Goal: Task Accomplishment & Management: Complete application form

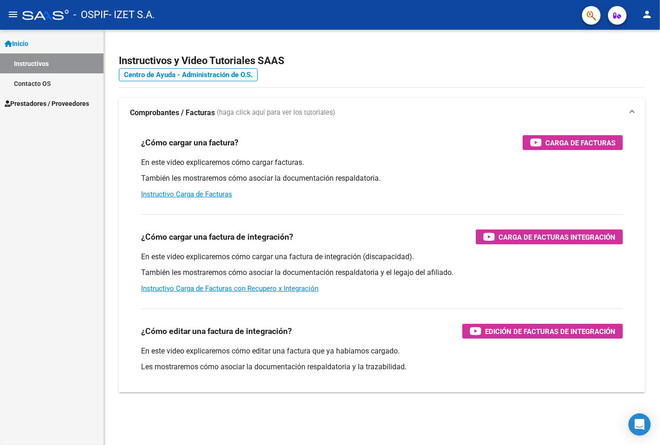
click at [52, 103] on span "Prestadores / Proveedores" at bounding box center [47, 103] width 85 height 10
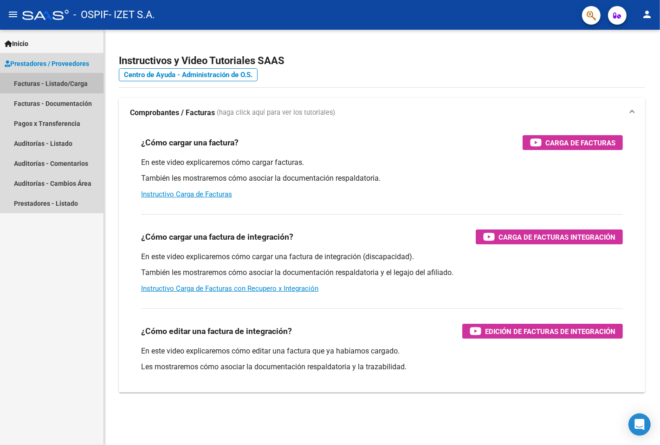
click at [61, 86] on link "Facturas - Listado/Carga" at bounding box center [52, 83] width 104 height 20
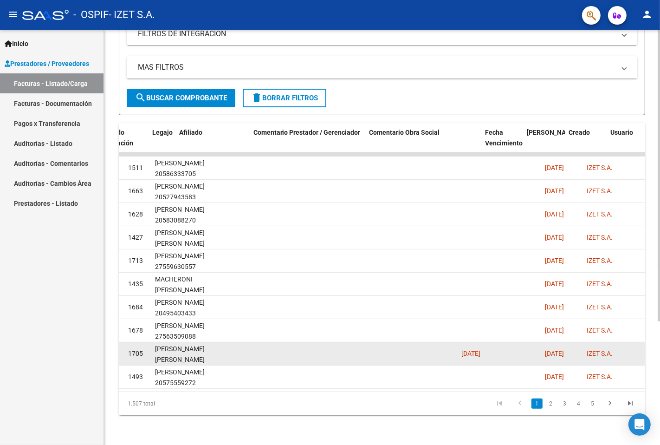
scroll to position [0, 1228]
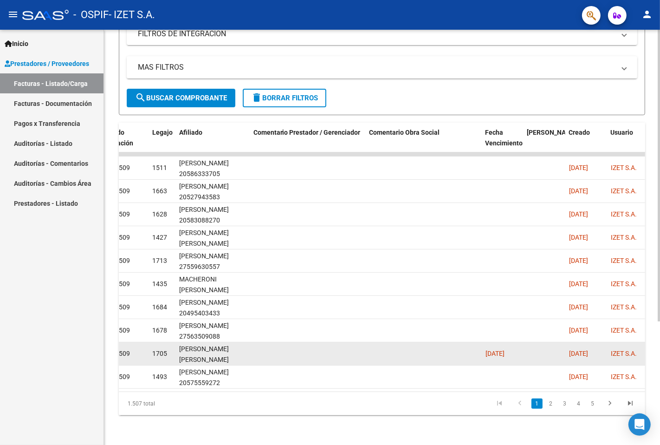
click at [505, 350] on span "[DATE]" at bounding box center [495, 353] width 19 height 7
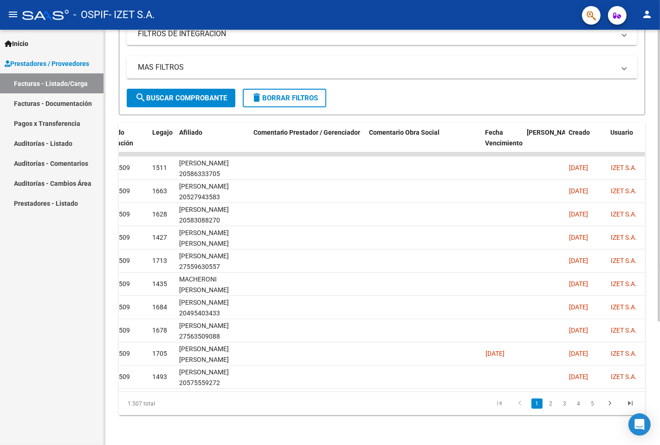
click at [477, 397] on datatable-pager "1 2 3 4 5" at bounding box center [434, 404] width 414 height 16
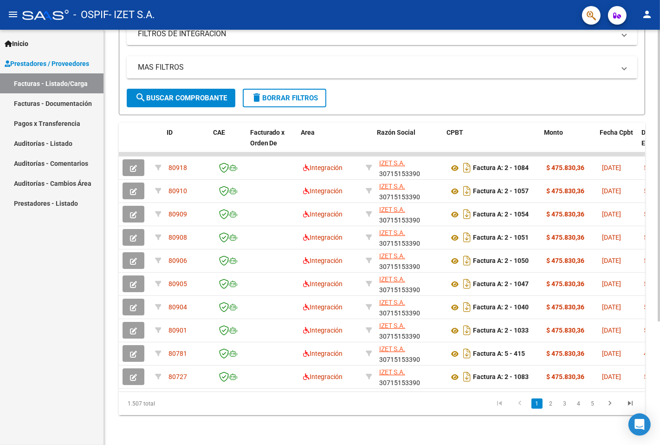
scroll to position [0, 24]
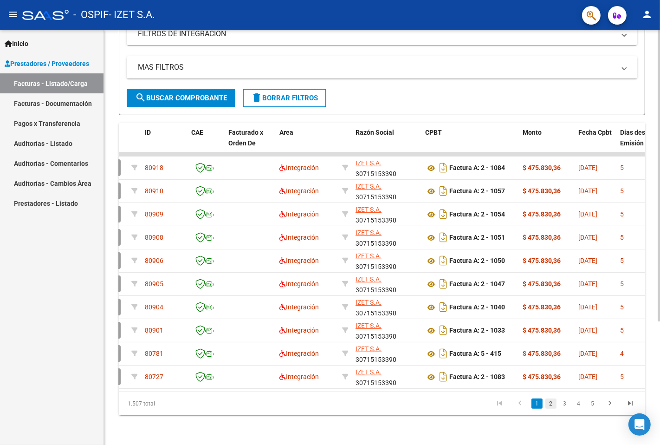
click at [550, 406] on link "2" at bounding box center [551, 403] width 11 height 10
click at [570, 409] on link "3" at bounding box center [565, 403] width 11 height 10
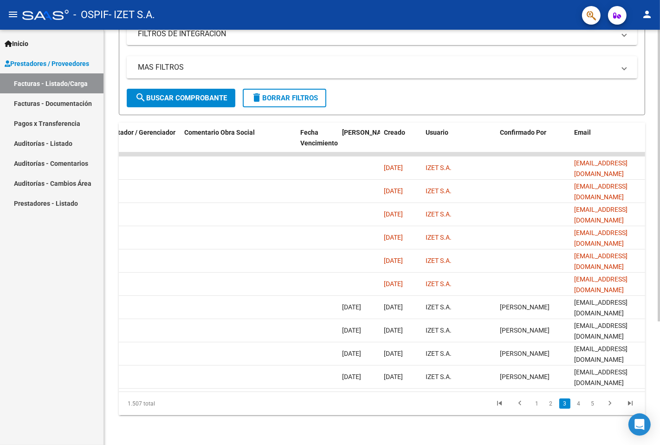
scroll to position [0, 1431]
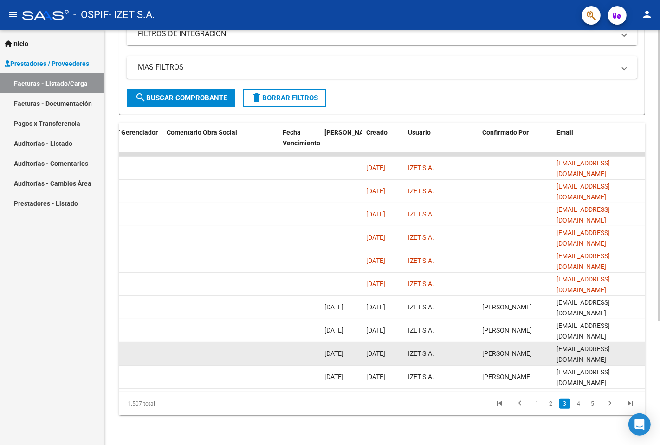
click at [630, 342] on datatable-body-cell "[EMAIL_ADDRESS][DOMAIN_NAME]" at bounding box center [599, 353] width 93 height 23
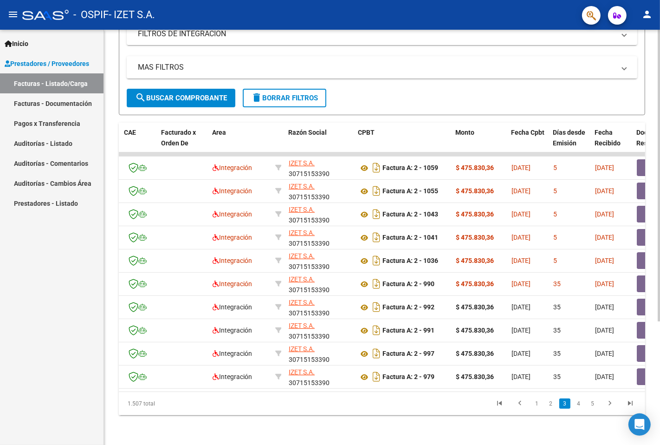
scroll to position [0, 0]
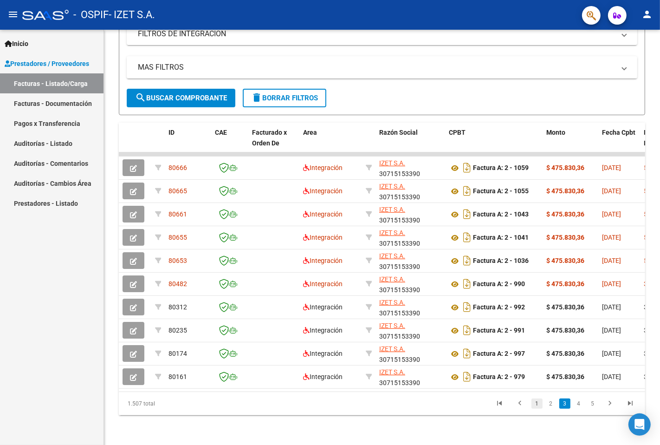
click at [534, 400] on link "1" at bounding box center [537, 403] width 11 height 10
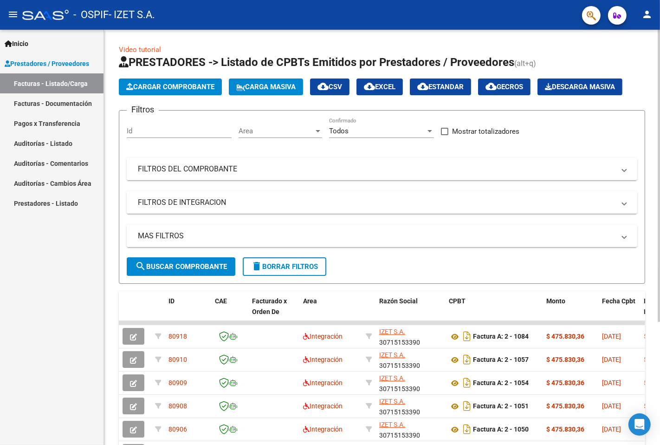
click at [192, 91] on span "Cargar Comprobante" at bounding box center [170, 87] width 88 height 8
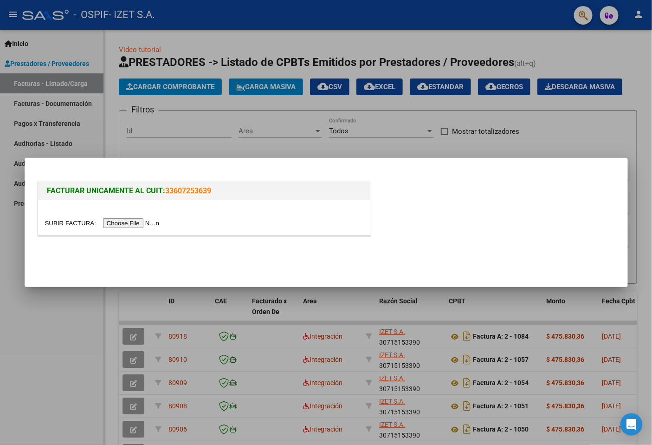
click at [123, 224] on input "file" at bounding box center [103, 223] width 117 height 10
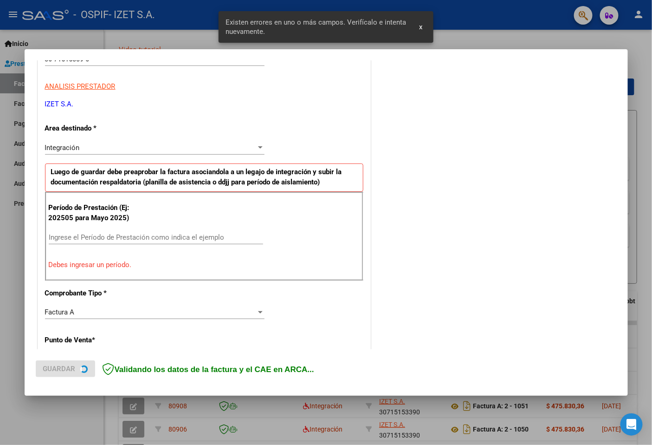
scroll to position [161, 0]
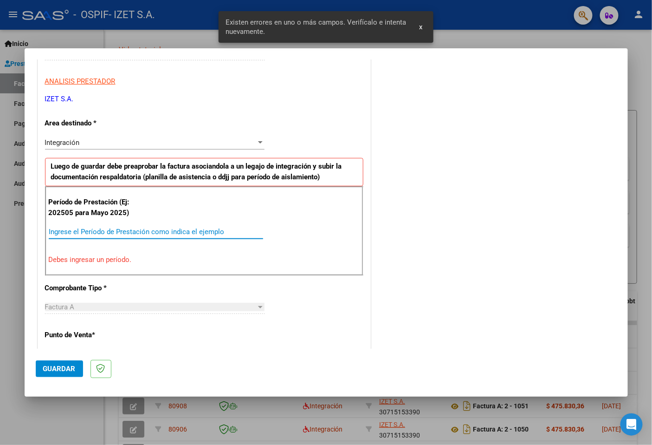
click at [146, 231] on input "Ingrese el Período de Prestación como indica el ejemplo" at bounding box center [156, 232] width 215 height 8
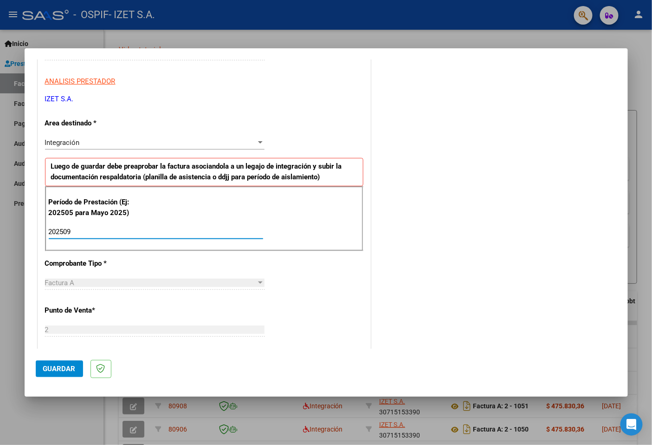
type input "202509"
click at [49, 374] on button "Guardar" at bounding box center [59, 368] width 47 height 17
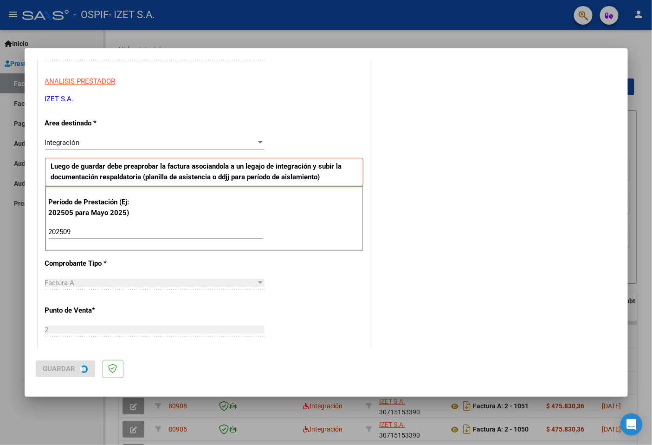
scroll to position [0, 0]
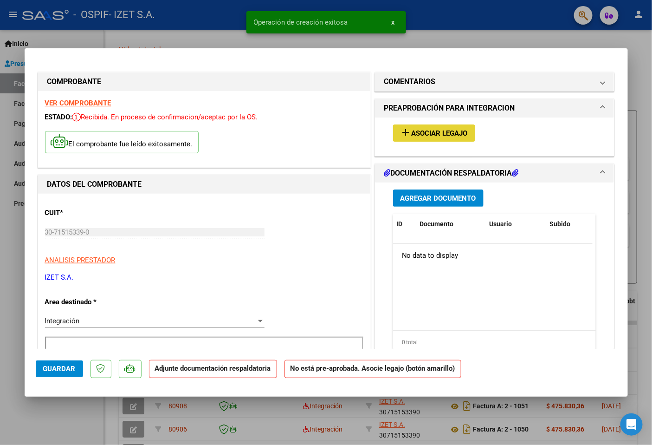
click at [404, 135] on mat-icon "add" at bounding box center [406, 132] width 11 height 11
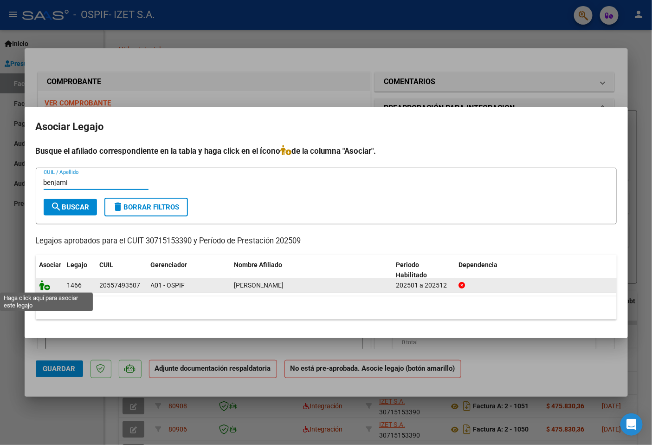
type input "benjami"
click at [43, 287] on icon at bounding box center [44, 285] width 11 height 10
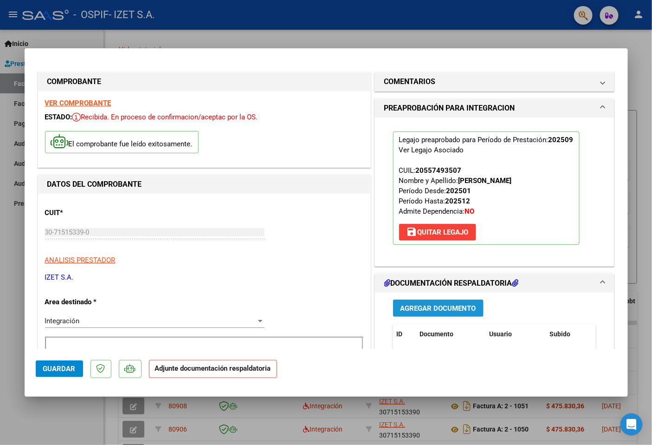
click at [406, 301] on button "Agregar Documento" at bounding box center [438, 308] width 91 height 17
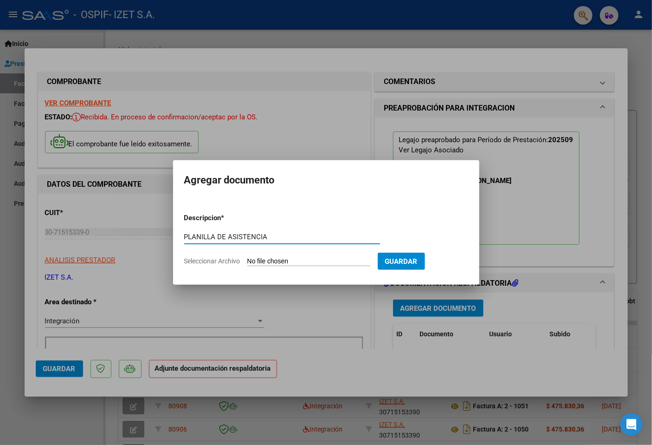
type input "PLANILLA DE ASISTENCIA"
click at [295, 261] on input "Seleccionar Archivo" at bounding box center [309, 261] width 123 height 9
type input "C:\fakepath\PLANILLA_55749350_GIMENEZ_202510031530430.pdf"
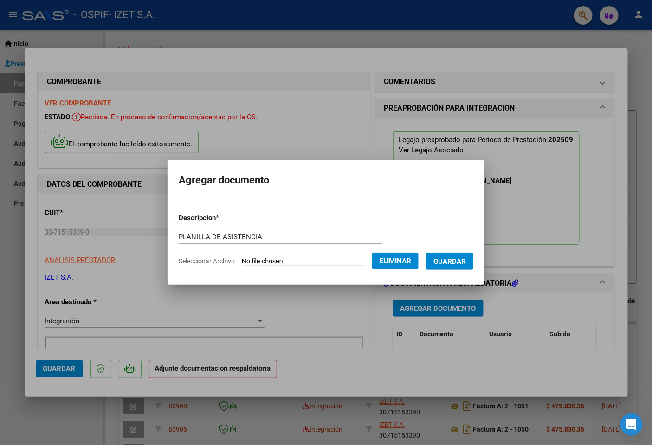
click at [451, 262] on span "Guardar" at bounding box center [450, 261] width 33 height 8
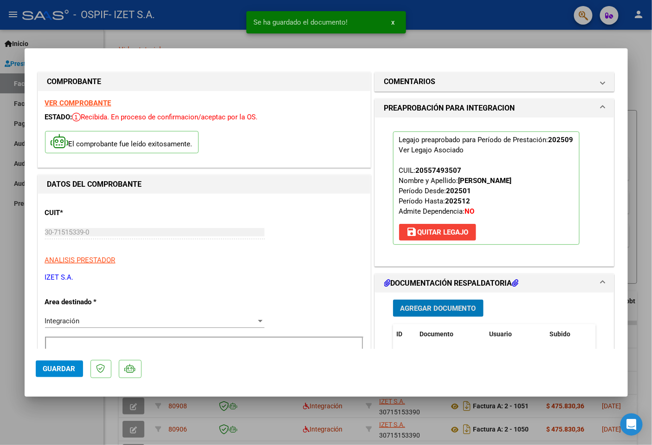
click at [424, 303] on button "Agregar Documento" at bounding box center [438, 308] width 91 height 17
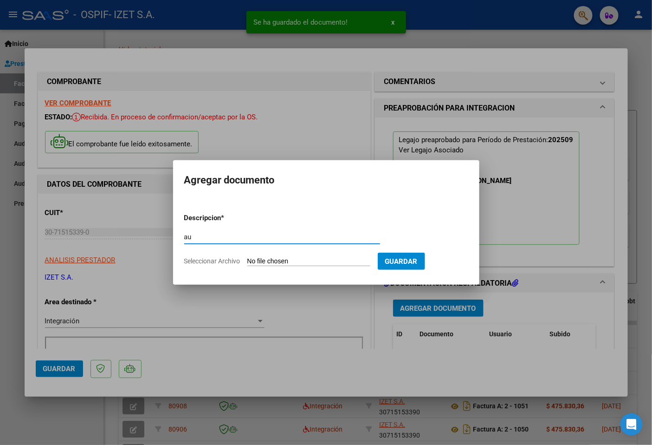
type input "a"
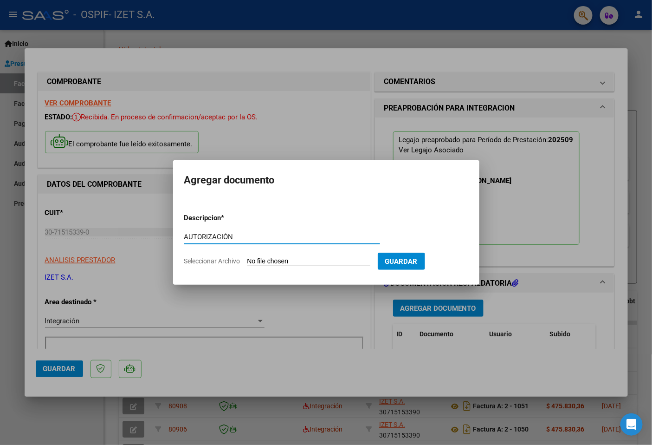
click at [204, 234] on input "AUTORIZACIÓN" at bounding box center [282, 237] width 196 height 8
type input "AUTORIZACIÓN"
click at [297, 259] on input "Seleccionar Archivo" at bounding box center [309, 261] width 123 height 9
type input "C:\fakepath\55749350_GIMENEZ_5_202503311533590.pdf"
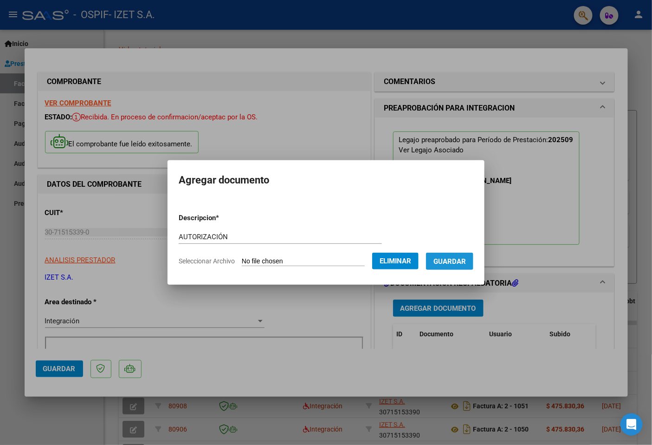
click at [447, 265] on button "Guardar" at bounding box center [449, 261] width 47 height 17
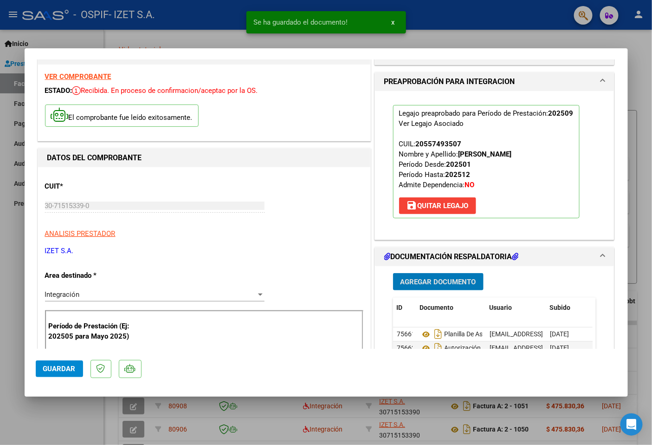
scroll to position [103, 0]
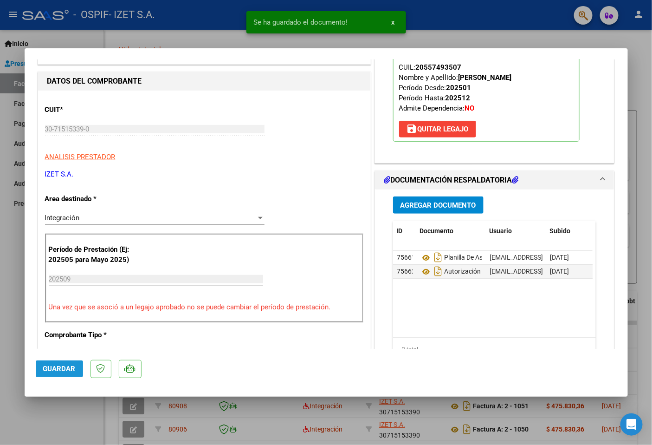
click at [77, 366] on button "Guardar" at bounding box center [59, 368] width 47 height 17
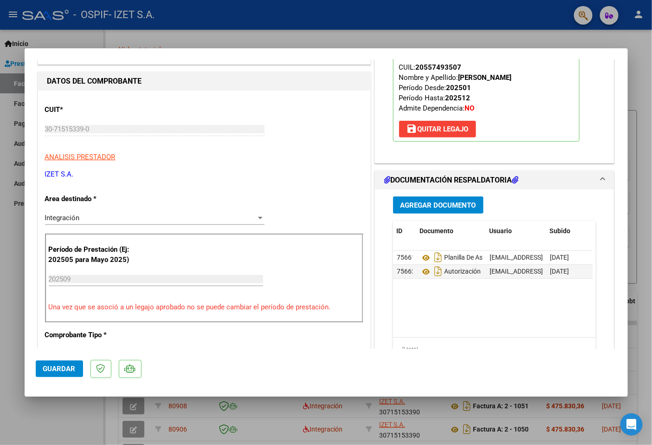
click at [76, 366] on button "Guardar" at bounding box center [59, 368] width 47 height 17
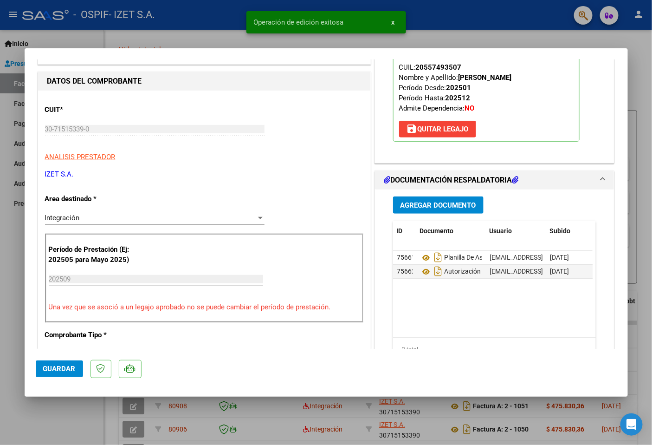
click at [244, 410] on div at bounding box center [326, 222] width 652 height 445
type input "$ 0,00"
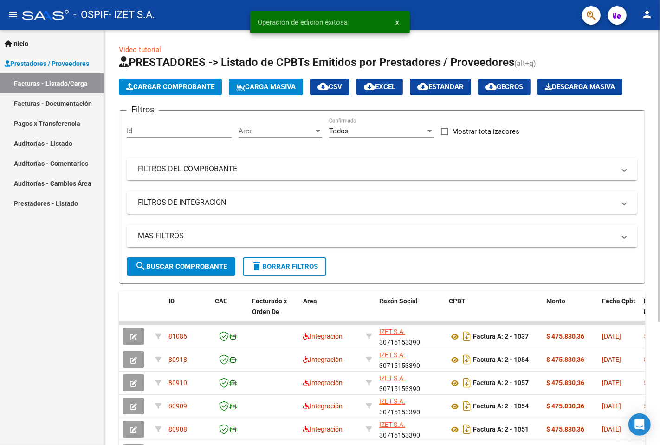
click at [176, 91] on span "Cargar Comprobante" at bounding box center [170, 87] width 88 height 8
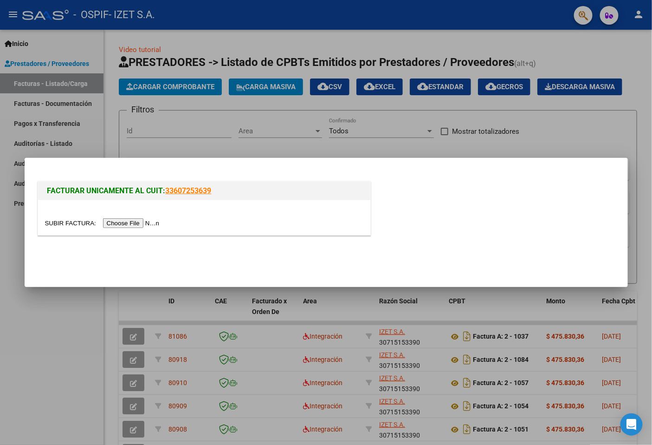
click at [138, 226] on input "file" at bounding box center [103, 223] width 117 height 10
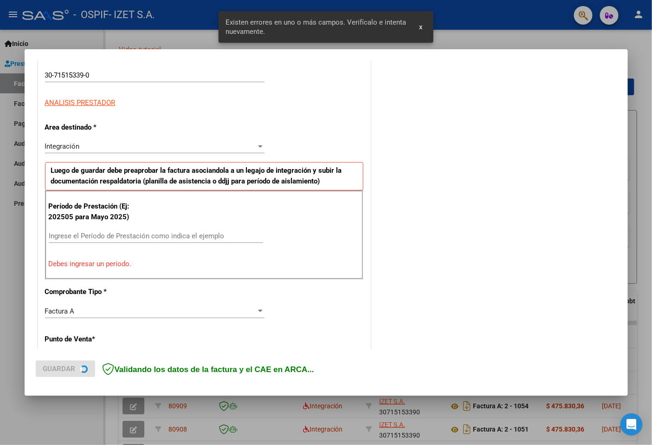
scroll to position [161, 0]
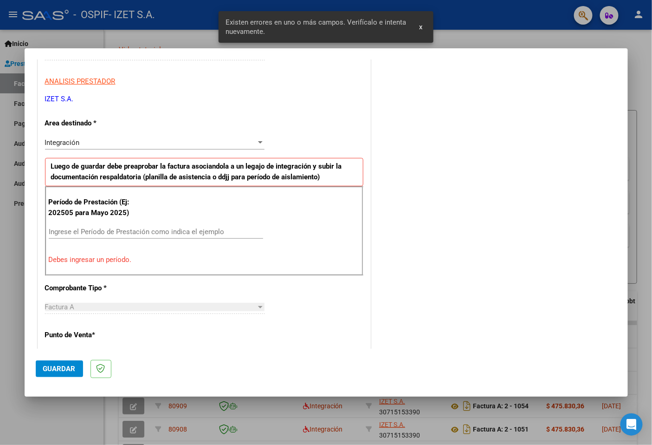
click at [129, 232] on input "Ingrese el Período de Prestación como indica el ejemplo" at bounding box center [156, 232] width 215 height 8
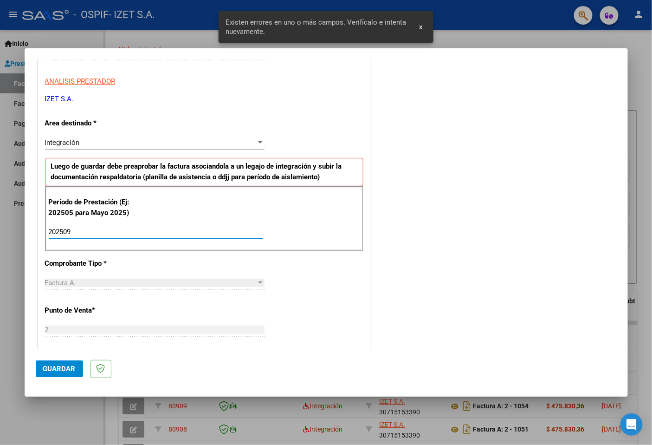
type input "202509"
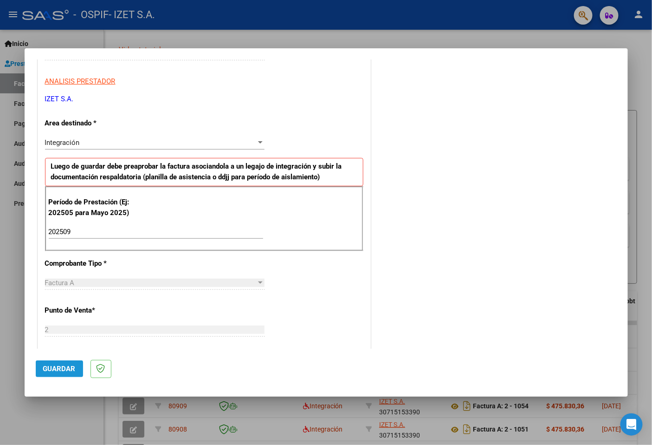
click at [60, 372] on span "Guardar" at bounding box center [59, 369] width 33 height 8
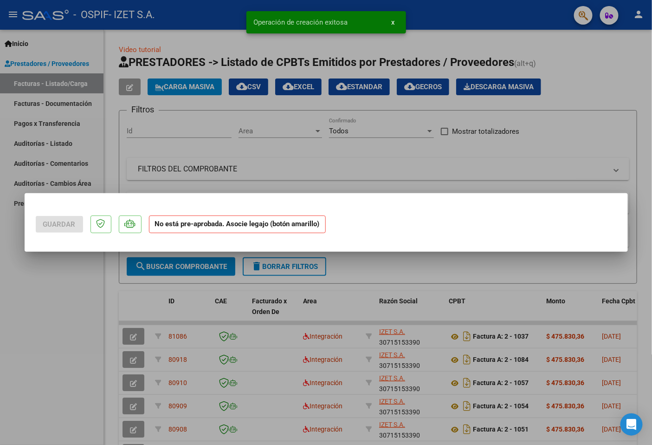
scroll to position [0, 0]
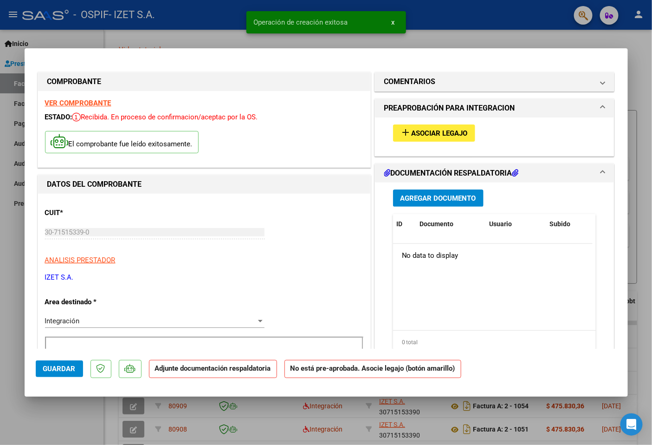
click at [409, 138] on button "add Asociar Legajo" at bounding box center [434, 132] width 82 height 17
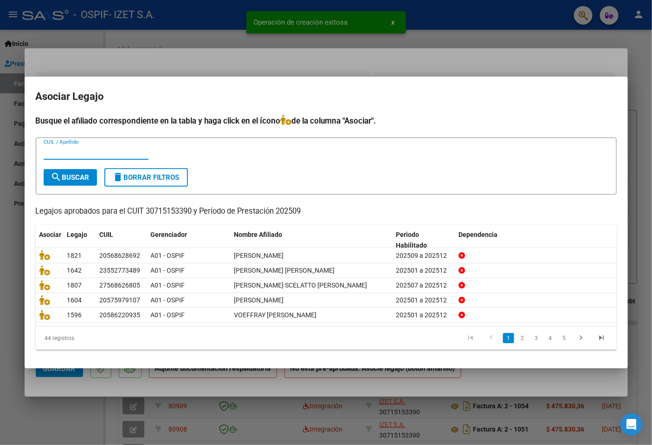
click at [100, 155] on input "CUIL / Apellido" at bounding box center [96, 152] width 105 height 8
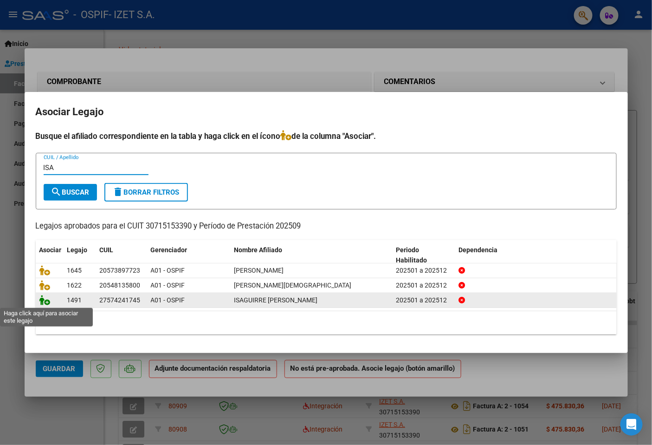
type input "ISA"
click at [40, 300] on icon at bounding box center [44, 300] width 11 height 10
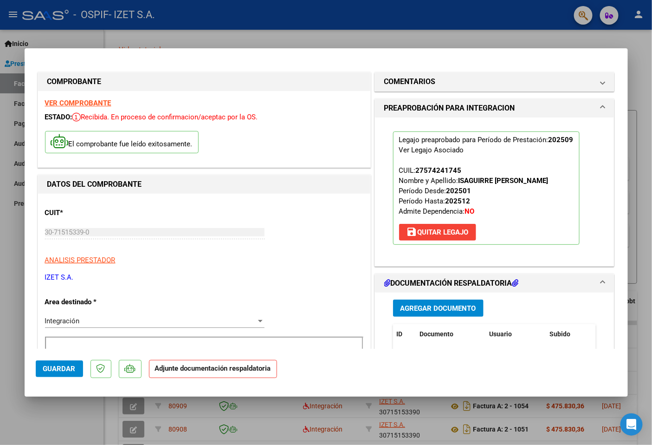
click at [423, 306] on span "Agregar Documento" at bounding box center [439, 308] width 76 height 8
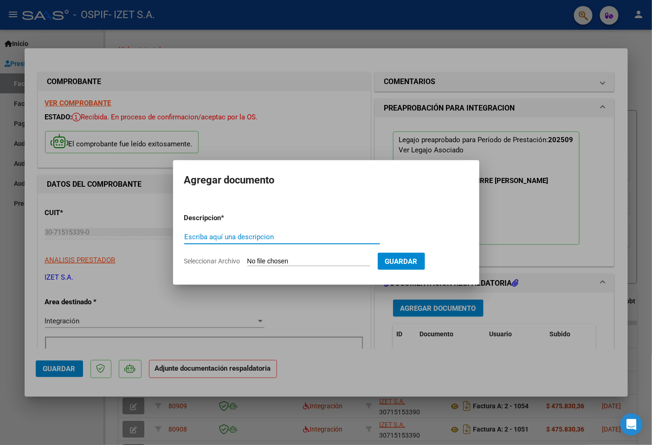
click at [266, 239] on input "Escriba aquí una descripcion" at bounding box center [282, 237] width 196 height 8
type input "p"
type input "PLANILLA DE ASISTENCIA"
click at [255, 263] on input "Seleccionar Archivo" at bounding box center [309, 261] width 123 height 9
type input "C:\fakepath\PLANILLA_57424174_ISAGUIRRE_202510060919560.pdf"
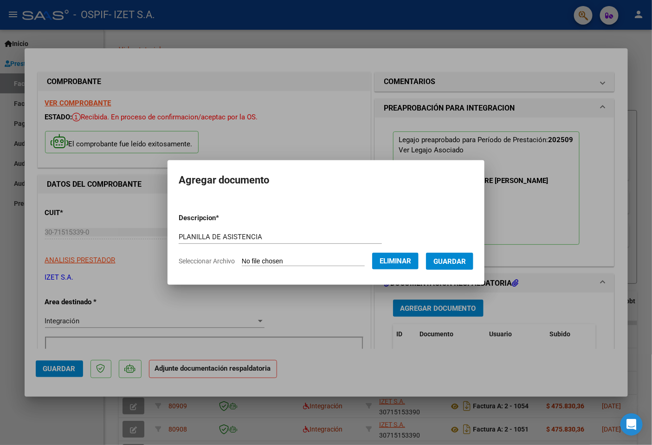
click at [438, 265] on button "Guardar" at bounding box center [449, 261] width 47 height 17
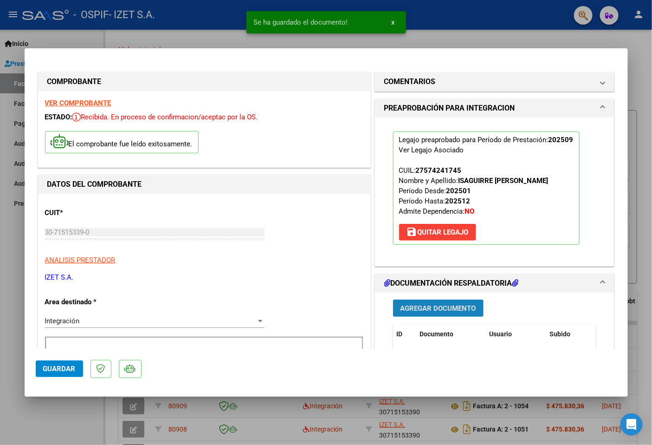
click at [428, 304] on span "Agregar Documento" at bounding box center [439, 308] width 76 height 8
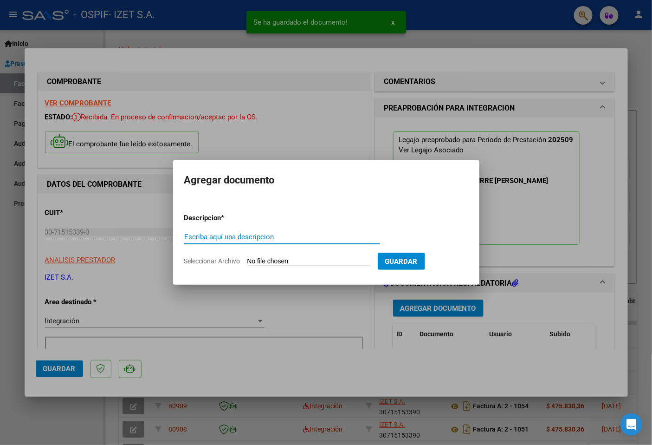
paste input "AUTORIZACIÓN"
type input "AUTORIZACIÓN"
click at [300, 262] on input "Seleccionar Archivo" at bounding box center [309, 261] width 123 height 9
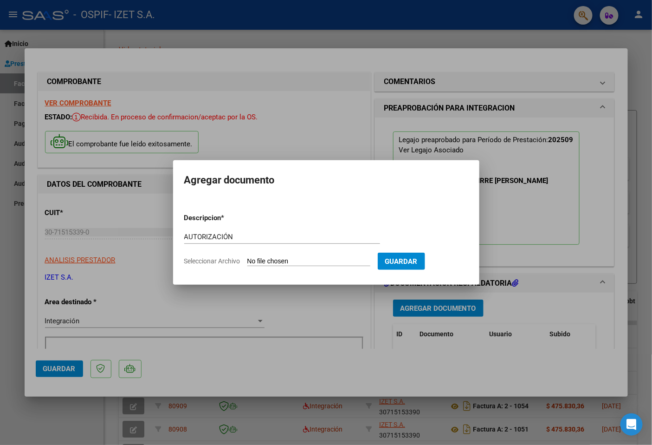
type input "C:\fakepath\57424174_ISAGUIRRE_5_202501271040170.pdf"
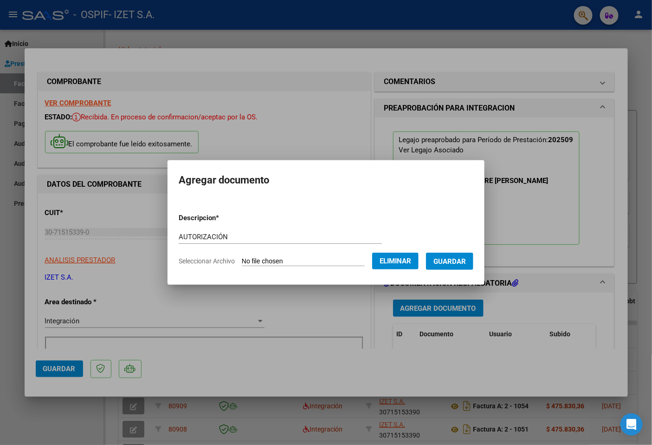
click at [452, 261] on span "Guardar" at bounding box center [450, 261] width 33 height 8
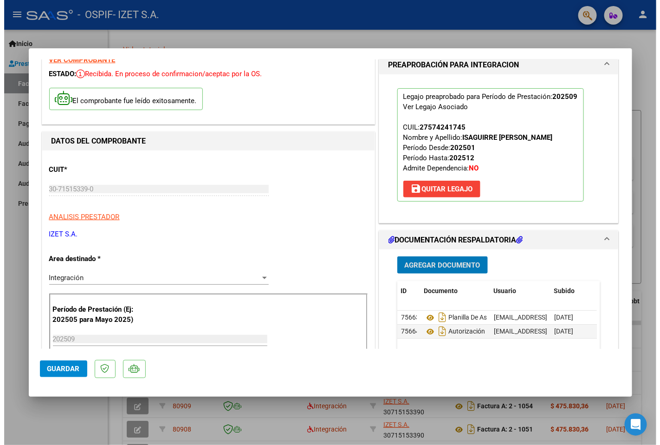
scroll to position [155, 0]
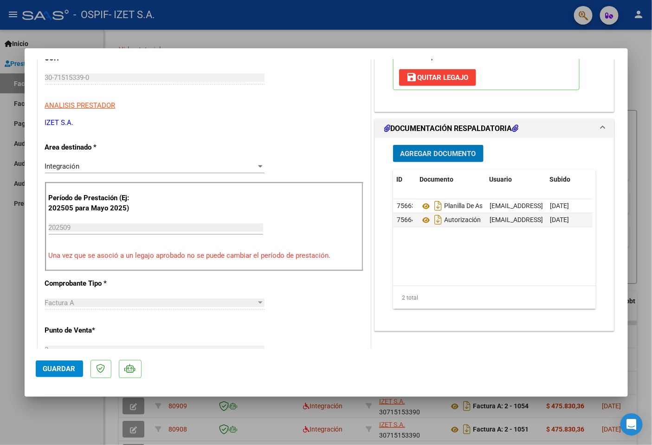
click at [58, 365] on span "Guardar" at bounding box center [59, 369] width 33 height 8
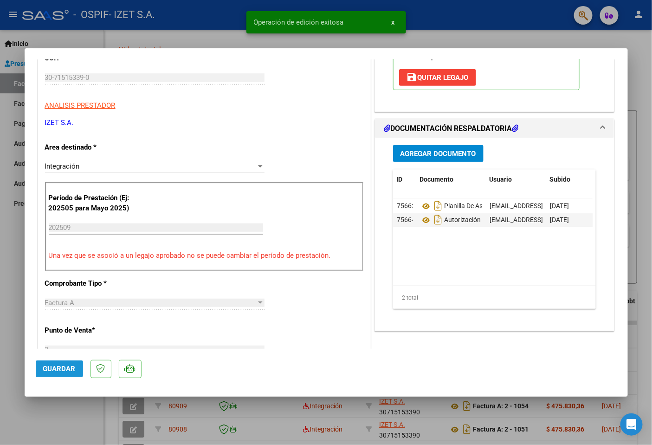
click at [58, 362] on button "Guardar" at bounding box center [59, 368] width 47 height 17
click at [58, 362] on button "Guardar" at bounding box center [65, 368] width 59 height 17
click at [1, 335] on div at bounding box center [326, 222] width 652 height 445
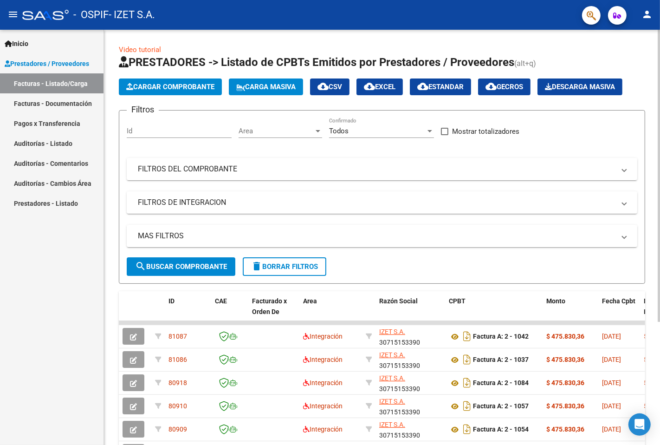
click at [194, 132] on input "Id" at bounding box center [179, 131] width 105 height 8
click at [234, 173] on mat-panel-title "FILTROS DEL COMPROBANTE" at bounding box center [376, 169] width 477 height 10
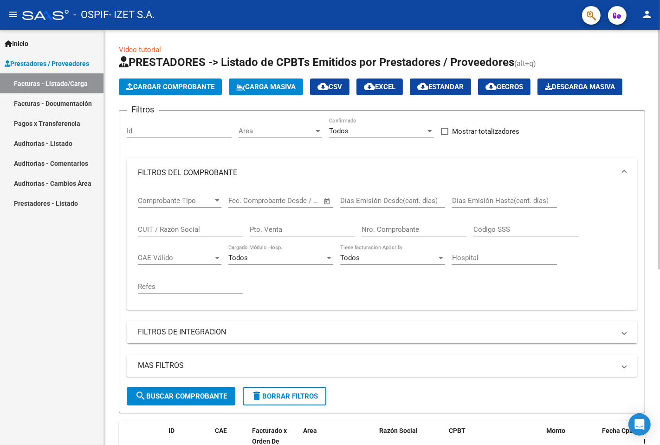
click at [391, 229] on input "Nro. Comprobante" at bounding box center [414, 229] width 105 height 8
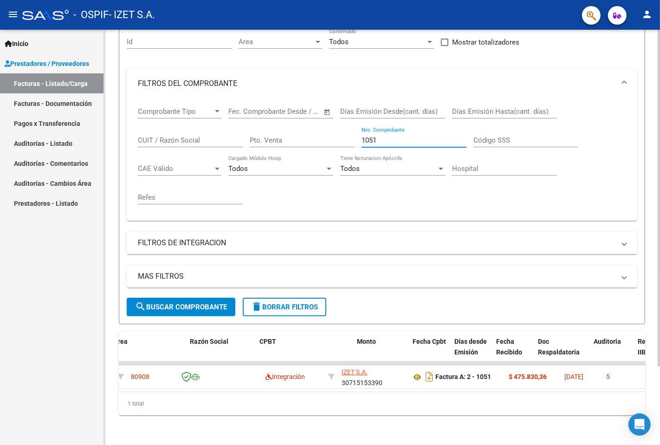
scroll to position [0, 0]
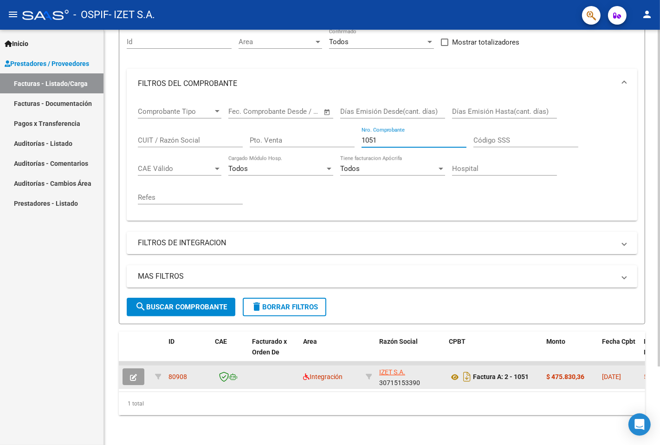
type input "1051"
click at [136, 374] on icon "button" at bounding box center [133, 377] width 7 height 7
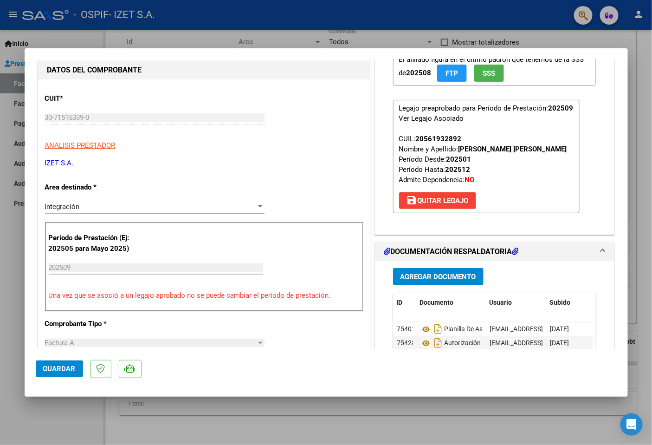
scroll to position [103, 0]
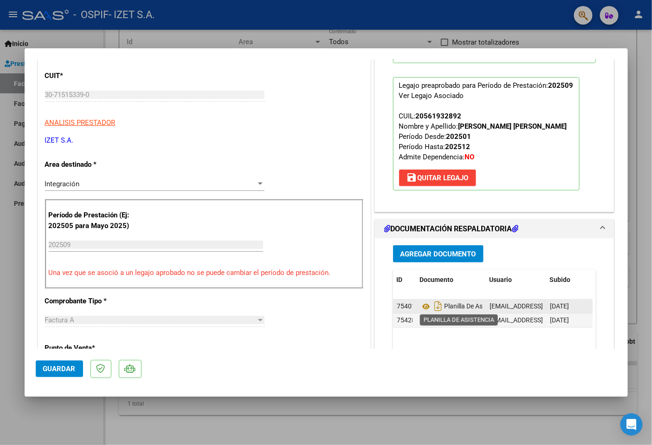
click at [449, 306] on span "Planilla De Asistencia" at bounding box center [462, 306] width 85 height 7
click at [420, 305] on icon at bounding box center [426, 306] width 12 height 11
click at [168, 34] on div at bounding box center [326, 222] width 652 height 445
type input "$ 0,00"
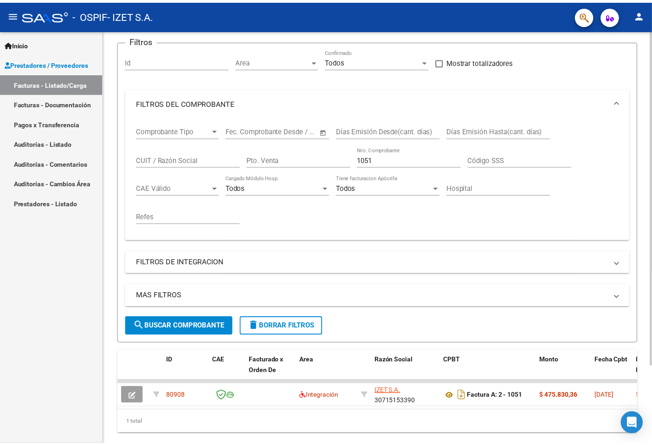
scroll to position [0, 0]
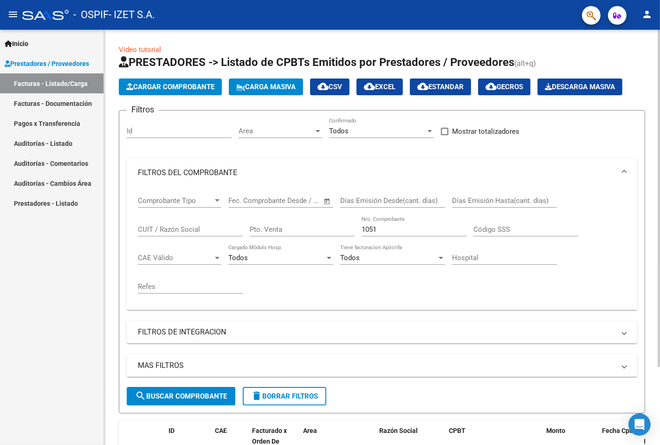
click at [181, 84] on span "Cargar Comprobante" at bounding box center [170, 87] width 88 height 8
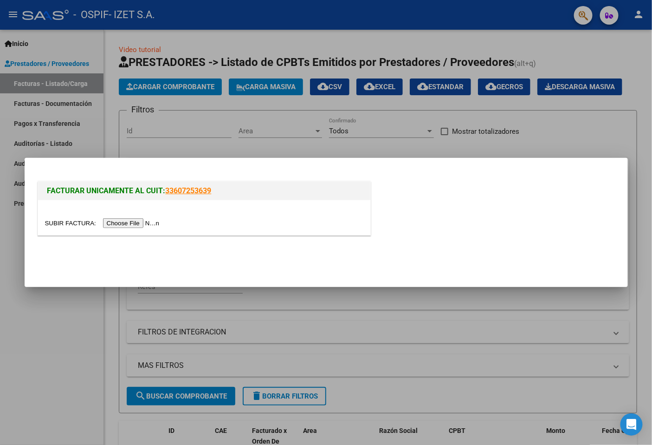
click at [140, 221] on input "file" at bounding box center [103, 223] width 117 height 10
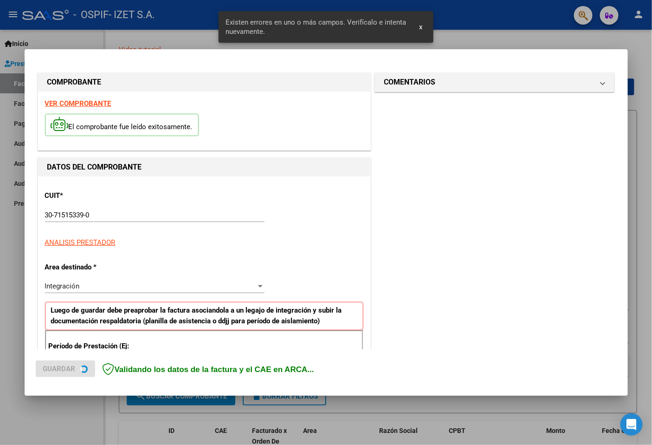
scroll to position [161, 0]
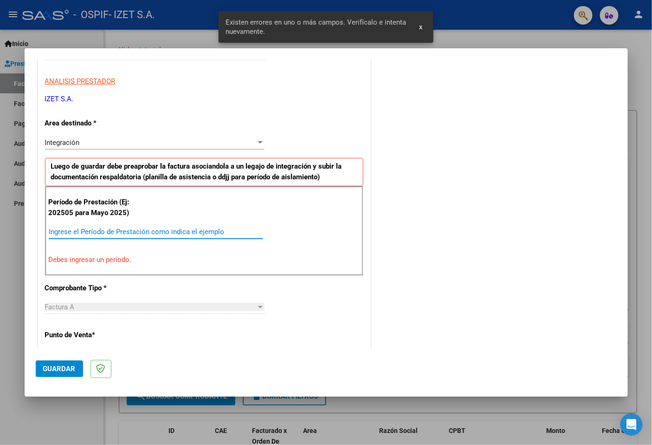
click at [121, 233] on input "Ingrese el Período de Prestación como indica el ejemplo" at bounding box center [156, 232] width 215 height 8
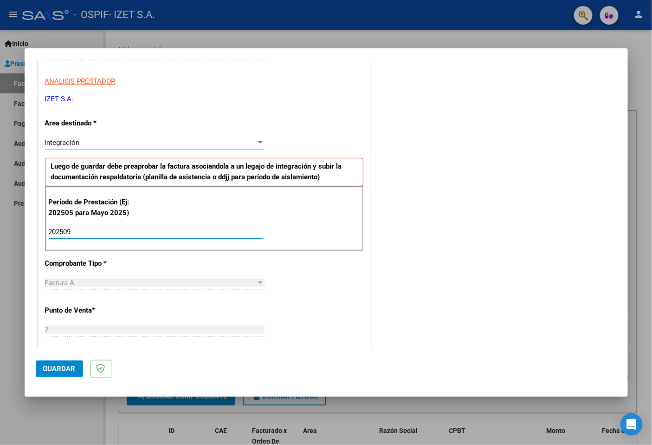
type input "202509"
click at [63, 376] on button "Guardar" at bounding box center [59, 368] width 47 height 17
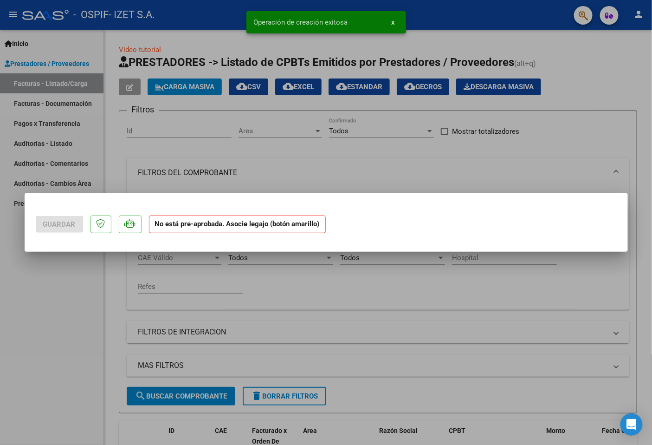
scroll to position [0, 0]
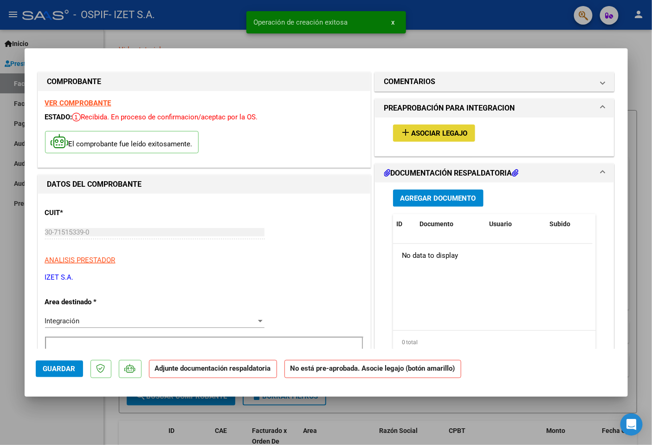
click at [422, 129] on span "Asociar Legajo" at bounding box center [440, 133] width 56 height 8
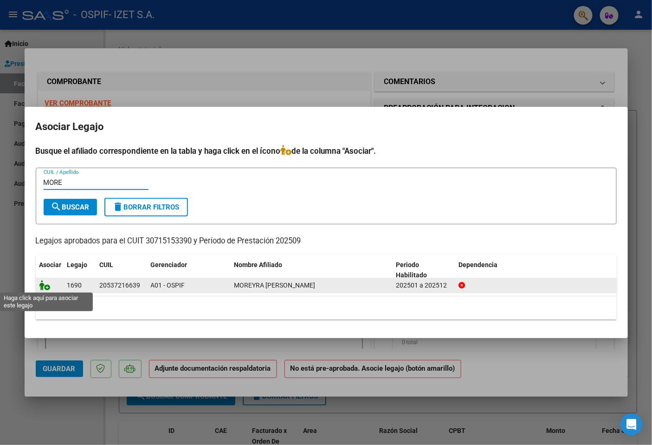
type input "MORE"
click at [46, 286] on icon at bounding box center [44, 285] width 11 height 10
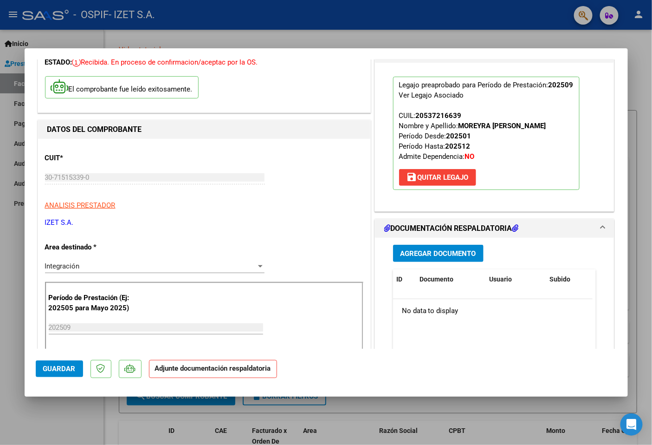
scroll to position [25, 0]
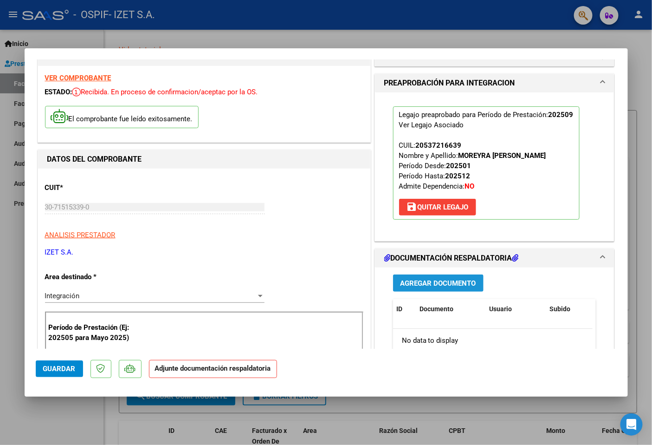
click at [428, 285] on span "Agregar Documento" at bounding box center [439, 283] width 76 height 8
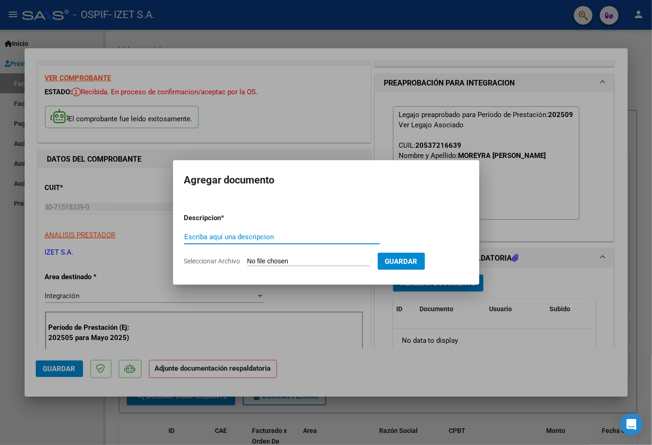
click at [289, 241] on div "Escriba aquí una descripcion" at bounding box center [282, 237] width 196 height 14
type input "PLANILLA DE ASISTENCIA"
click at [284, 261] on input "Seleccionar Archivo" at bounding box center [309, 261] width 123 height 9
type input "C:\fakepath\PLANILLA_53721663_MOREYRA_202510060820440.pdf"
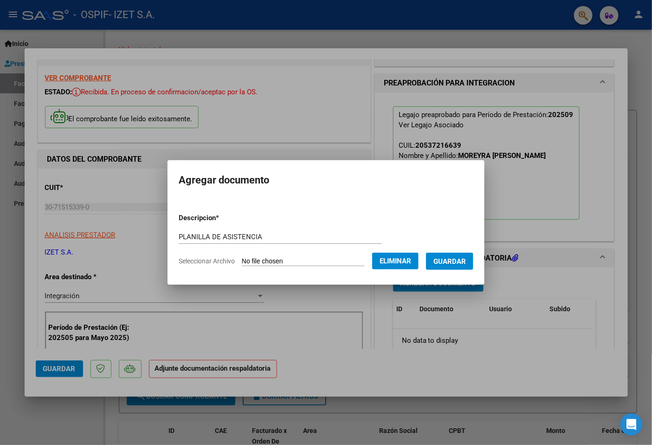
click at [449, 257] on span "Guardar" at bounding box center [450, 261] width 33 height 8
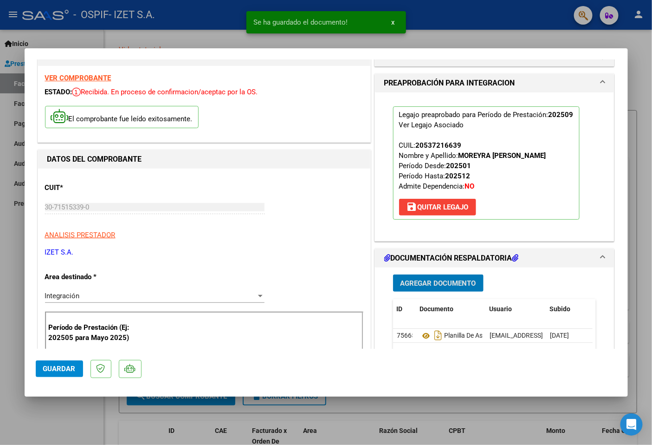
click at [419, 279] on span "Agregar Documento" at bounding box center [439, 283] width 76 height 8
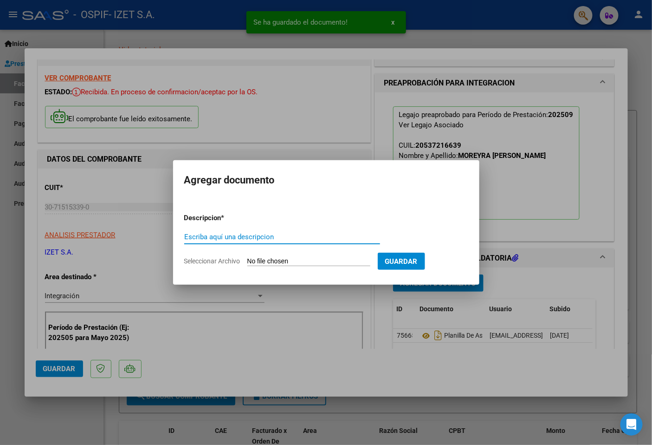
paste input "AUTORIZACIÓN"
type input "AUTORIZACIÓN"
click at [263, 261] on input "Seleccionar Archivo" at bounding box center [309, 261] width 123 height 9
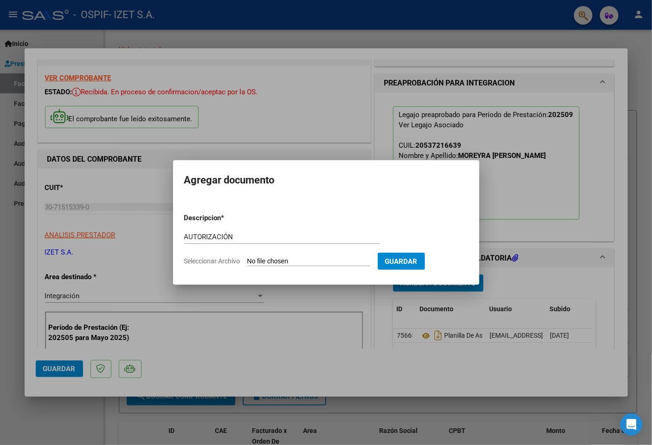
type input "C:\fakepath\53721663_MOREYRA_5_202504221308450.pdf"
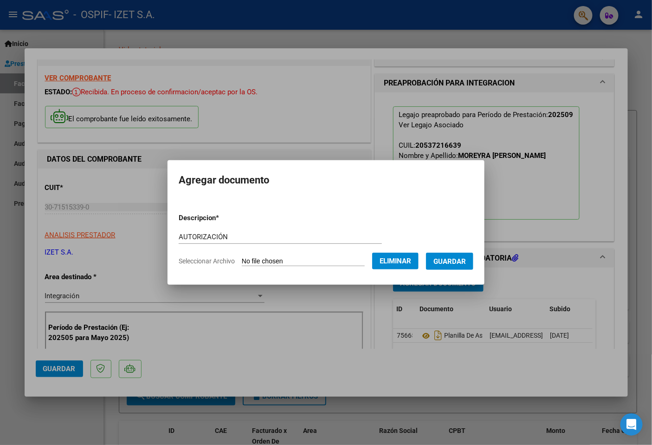
click at [451, 260] on span "Guardar" at bounding box center [450, 261] width 33 height 8
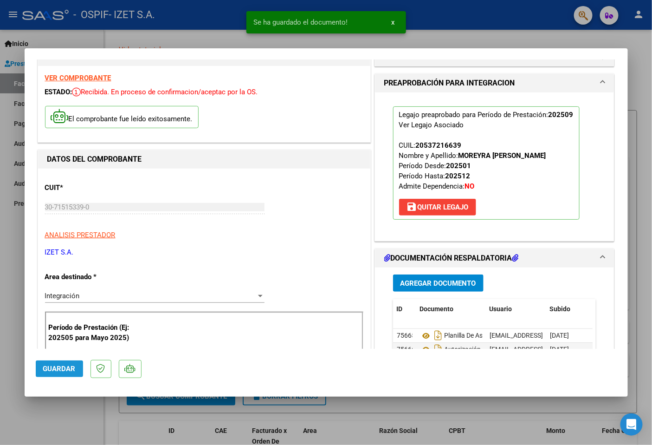
click at [52, 372] on span "Guardar" at bounding box center [59, 369] width 33 height 8
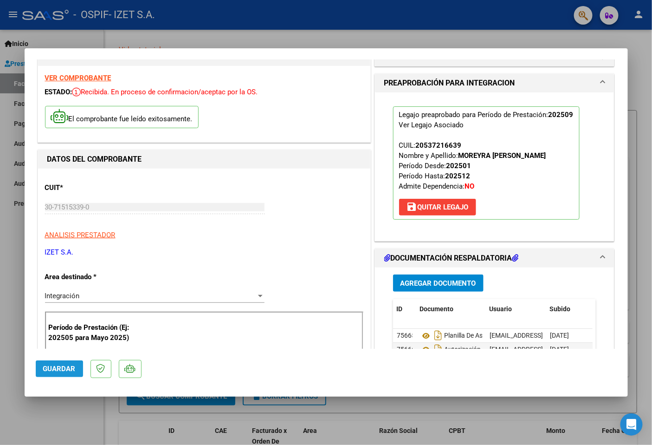
click at [57, 374] on button "Guardar" at bounding box center [59, 368] width 47 height 17
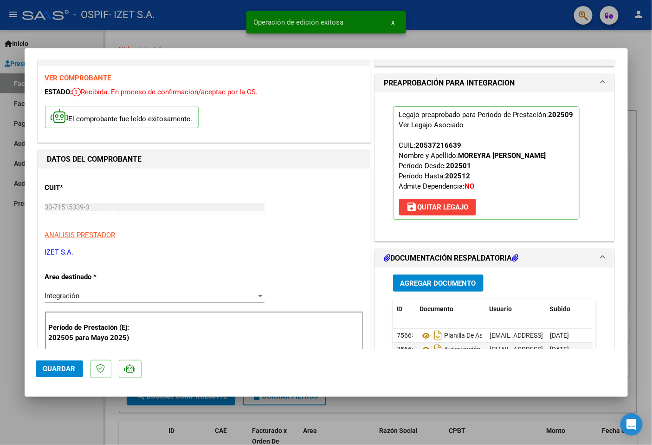
click at [63, 424] on div at bounding box center [326, 222] width 652 height 445
type input "$ 0,00"
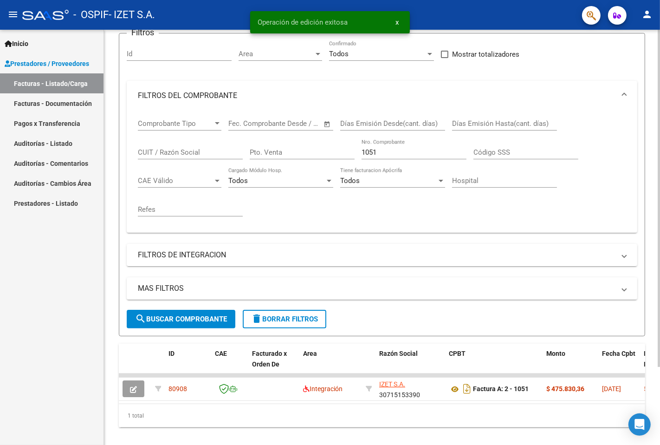
scroll to position [96, 0]
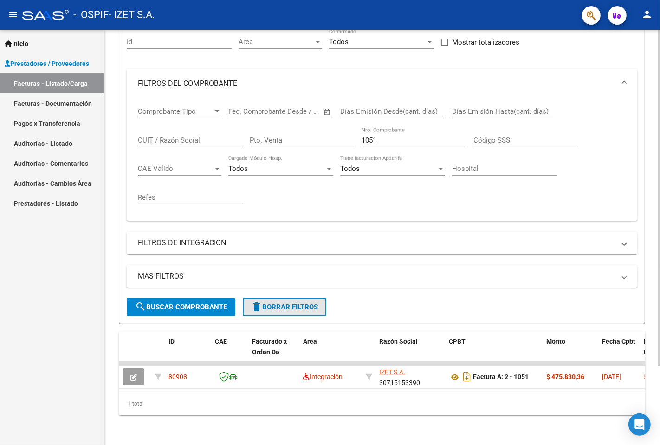
click at [273, 303] on span "delete Borrar Filtros" at bounding box center [284, 307] width 67 height 8
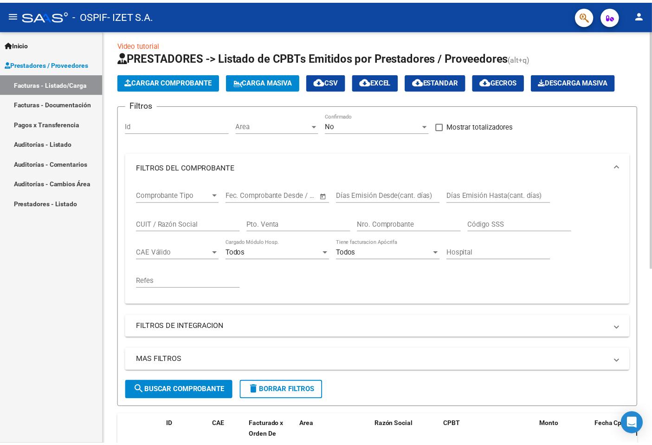
scroll to position [0, 0]
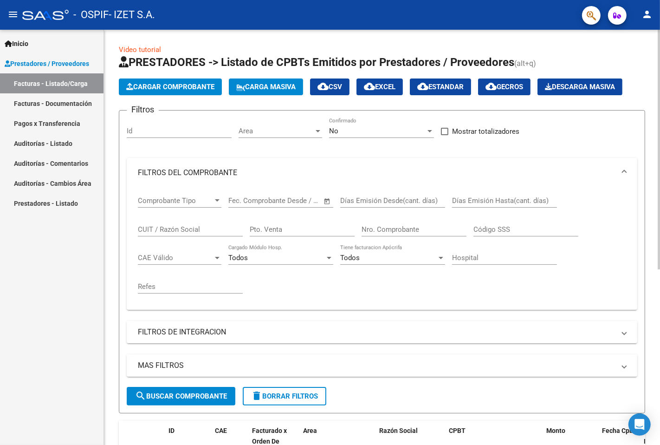
click at [172, 86] on span "Cargar Comprobante" at bounding box center [170, 87] width 88 height 8
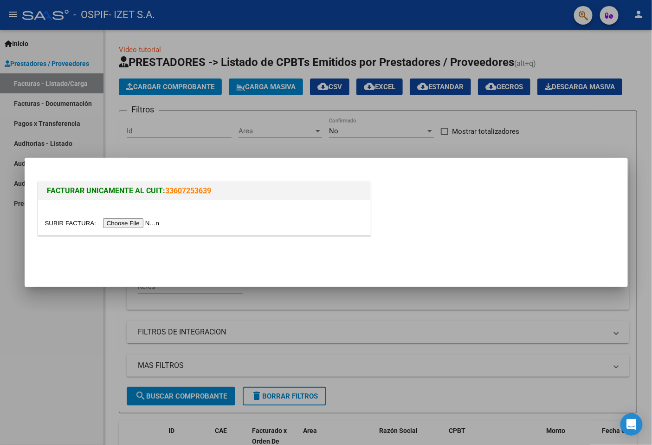
click at [142, 223] on input "file" at bounding box center [103, 223] width 117 height 10
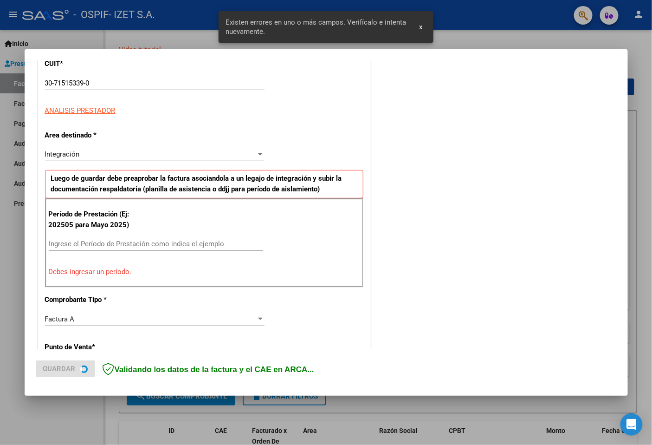
scroll to position [161, 0]
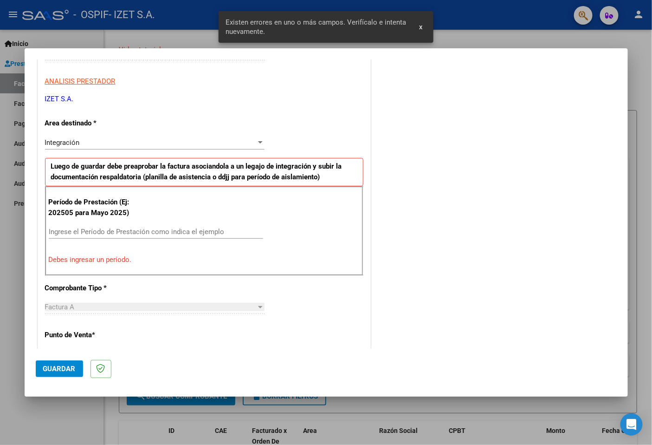
click at [138, 233] on input "Ingrese el Período de Prestación como indica el ejemplo" at bounding box center [156, 232] width 215 height 8
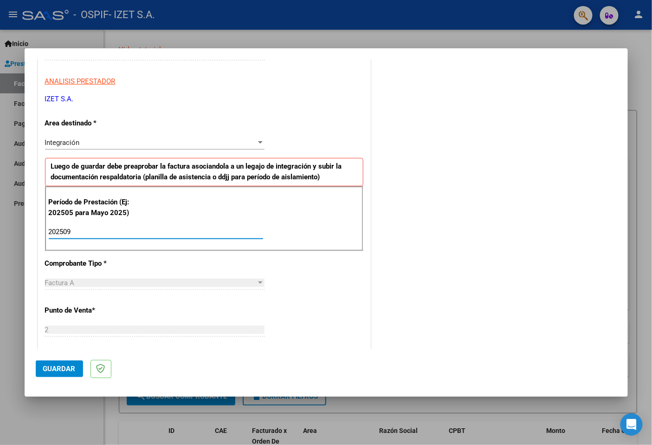
type input "202509"
click at [68, 370] on span "Guardar" at bounding box center [59, 369] width 33 height 8
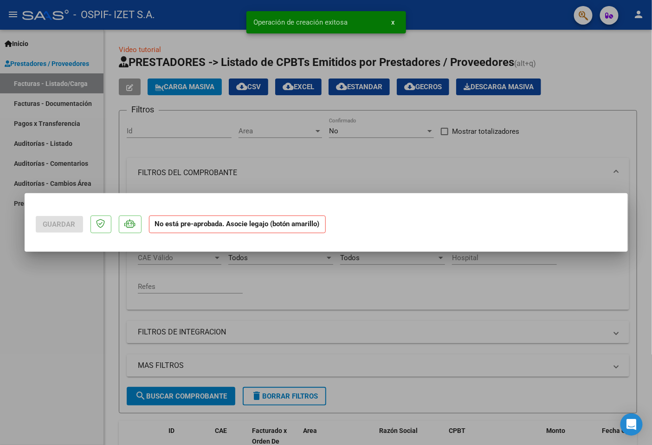
scroll to position [0, 0]
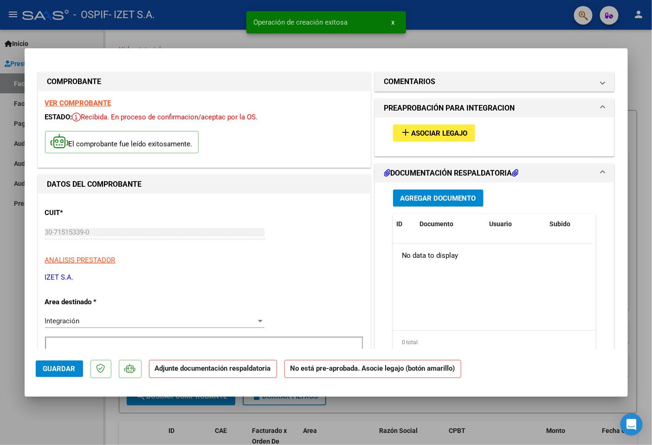
click at [444, 139] on button "add Asociar Legajo" at bounding box center [434, 132] width 82 height 17
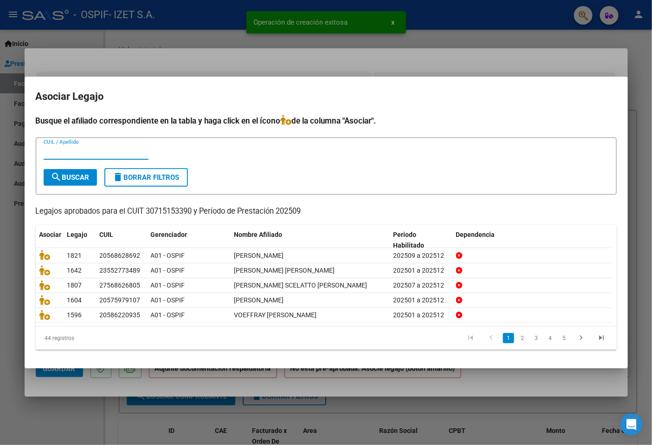
click at [294, 83] on mat-dialog-container "Asociar Legajo Busque el afiliado correspondiente en la tabla y haga click en e…" at bounding box center [327, 222] width 604 height 291
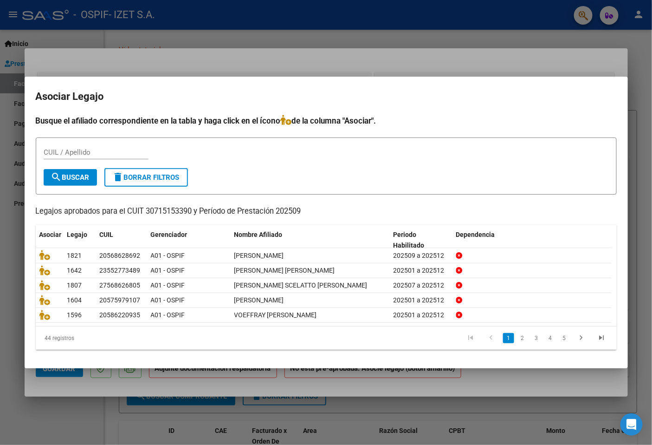
click at [87, 157] on div "CUIL / Apellido" at bounding box center [96, 152] width 105 height 14
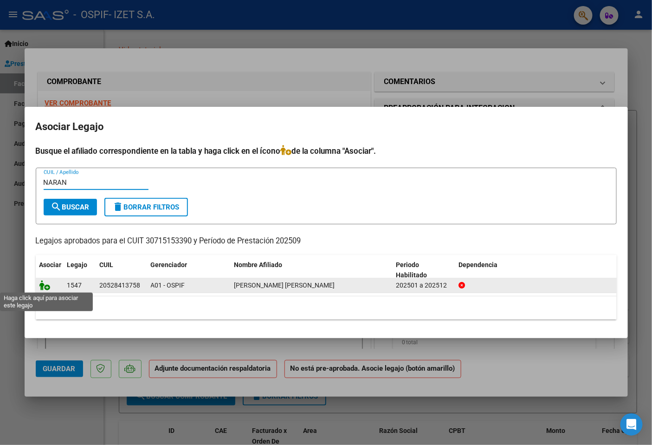
type input "NARAN"
click at [46, 289] on icon at bounding box center [44, 285] width 11 height 10
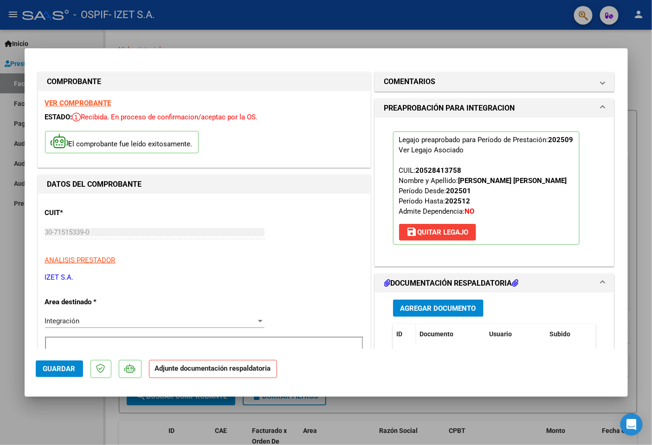
scroll to position [52, 0]
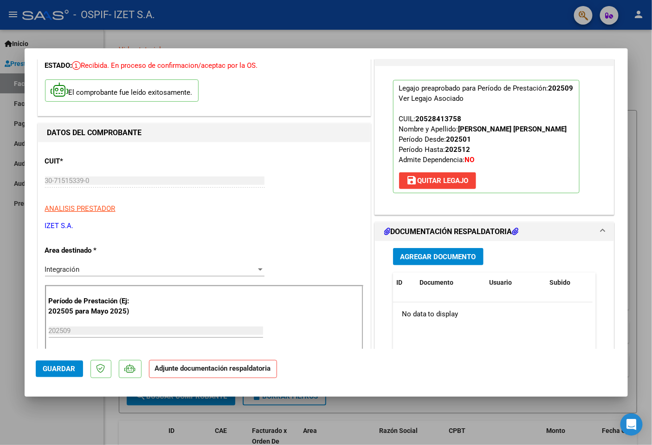
click at [416, 254] on span "Agregar Documento" at bounding box center [439, 257] width 76 height 8
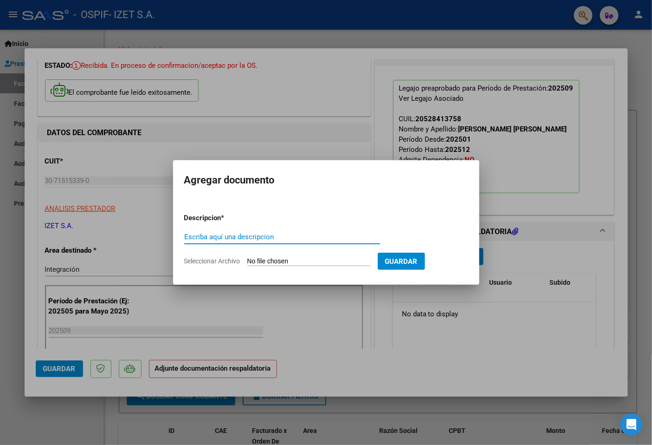
click at [248, 231] on div "Escriba aquí una descripcion" at bounding box center [282, 237] width 196 height 14
click at [261, 237] on input "Escriba aquí una descripcion" at bounding box center [282, 237] width 196 height 8
type input "PLANILLA DE ASISTENCIA"
click at [283, 261] on input "Seleccionar Archivo" at bounding box center [309, 261] width 123 height 9
type input "C:\fakepath\PLANILLA_52841375_NARANJO_CABRAL_202510051134590.pdf"
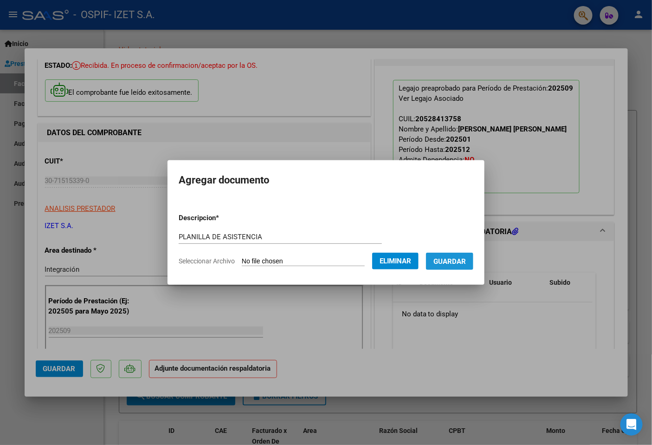
click at [448, 267] on button "Guardar" at bounding box center [449, 261] width 47 height 17
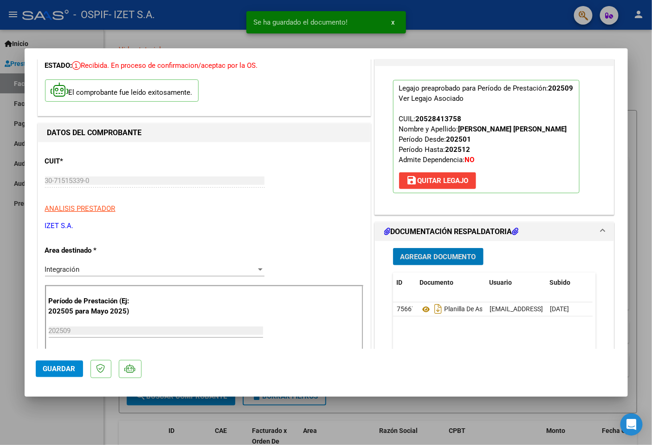
click at [414, 255] on span "Agregar Documento" at bounding box center [439, 257] width 76 height 8
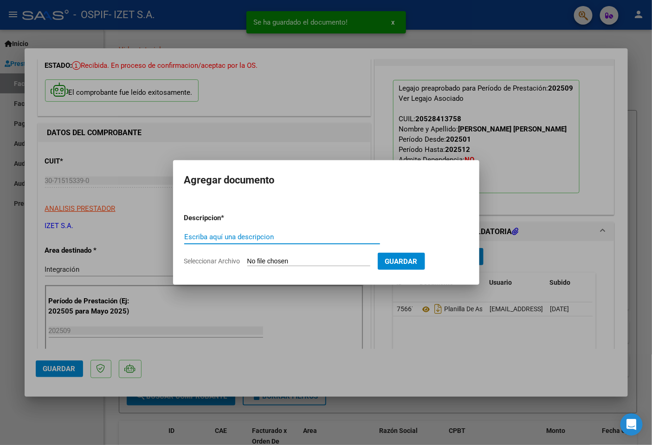
paste input "AUTORIZACIÓN"
type input "AUTORIZACIÓN"
click at [300, 261] on input "Seleccionar Archivo" at bounding box center [309, 261] width 123 height 9
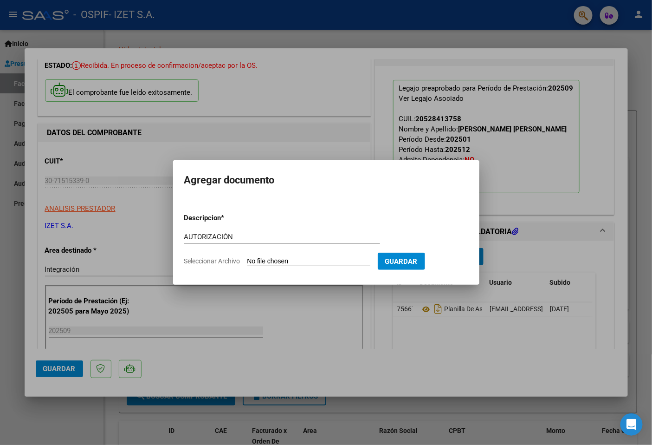
type input "C:\fakepath\52814375_NARANJO_CABRAL_5_202501241136480.pdf"
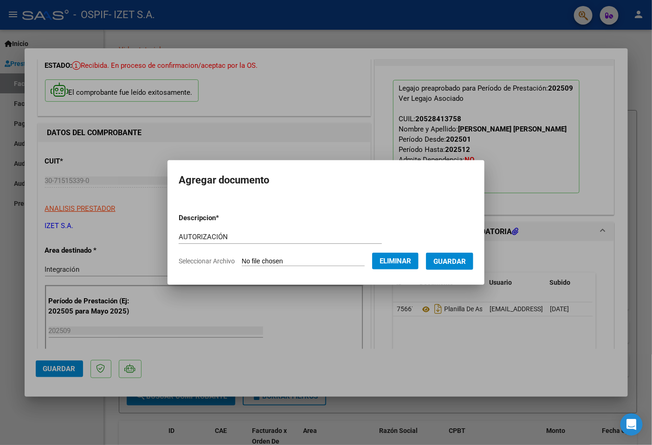
click at [443, 262] on span "Guardar" at bounding box center [450, 261] width 33 height 8
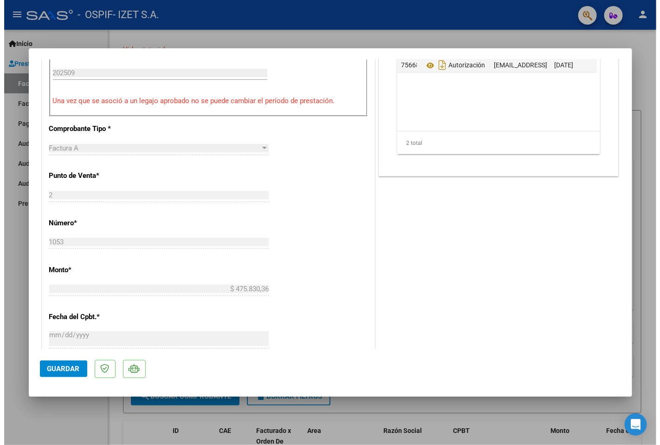
scroll to position [155, 0]
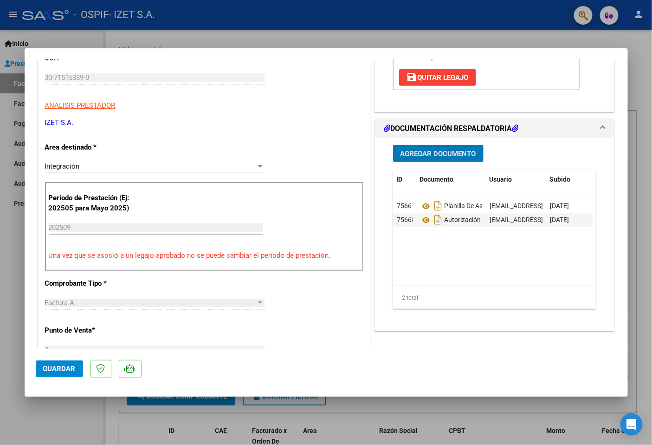
click at [73, 370] on span "Guardar" at bounding box center [59, 369] width 33 height 8
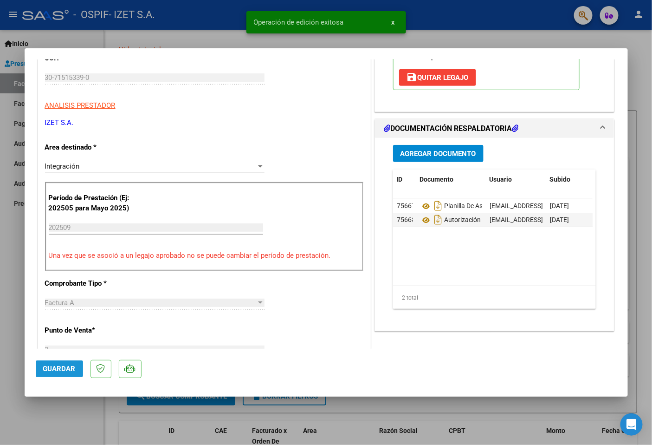
click at [79, 368] on button "Guardar" at bounding box center [59, 368] width 47 height 17
click at [18, 393] on div at bounding box center [326, 222] width 652 height 445
type input "$ 0,00"
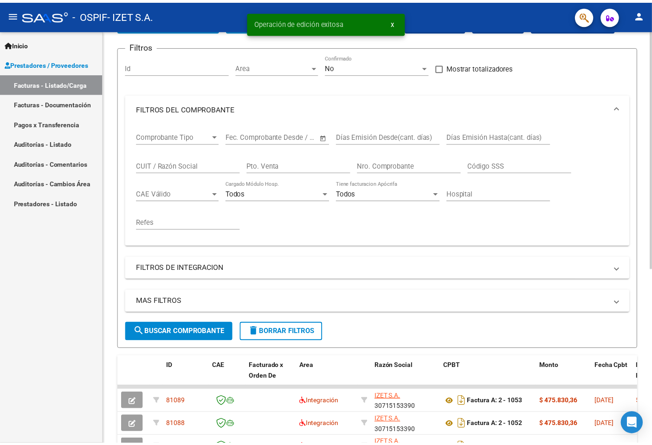
scroll to position [0, 0]
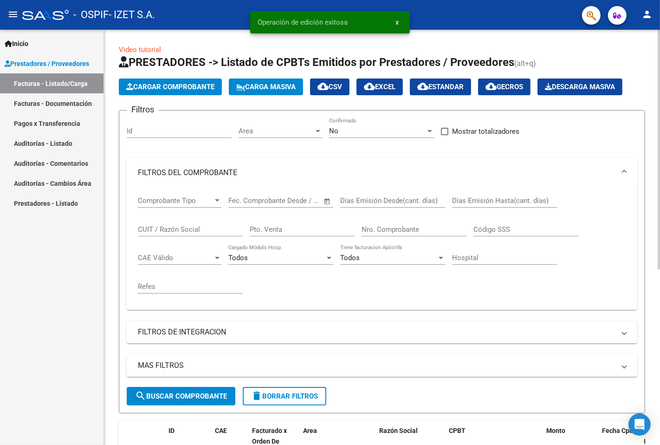
click at [629, 173] on mat-expansion-panel-header "FILTROS DEL COMPROBANTE" at bounding box center [382, 173] width 511 height 30
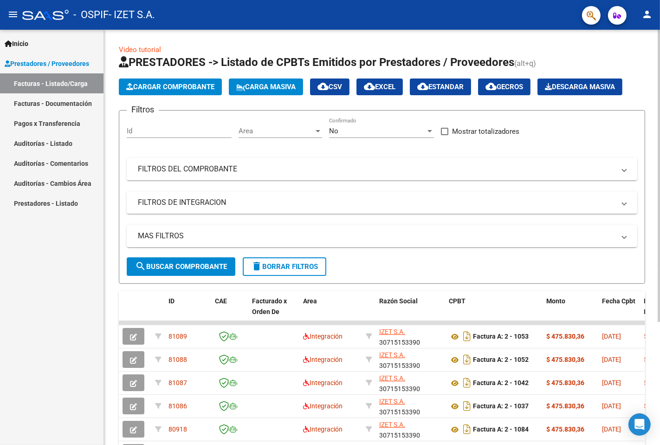
click at [148, 89] on span "Cargar Comprobante" at bounding box center [170, 87] width 88 height 8
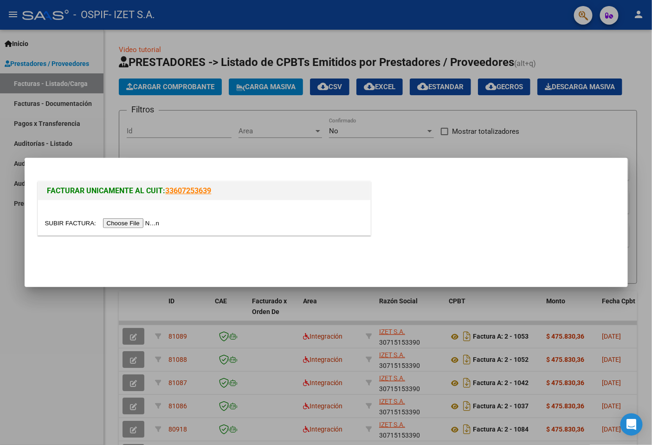
click at [138, 219] on input "file" at bounding box center [103, 223] width 117 height 10
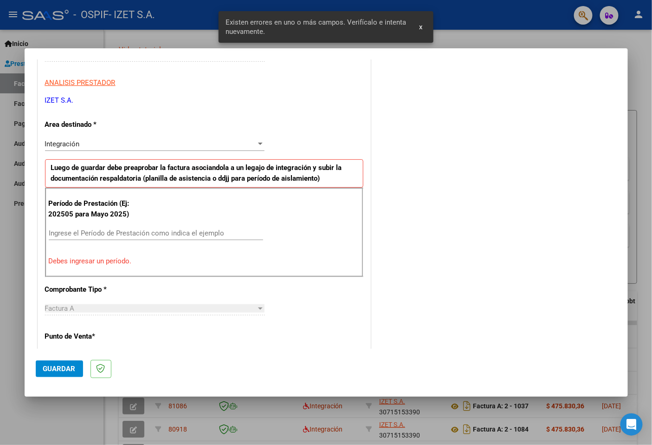
scroll to position [161, 0]
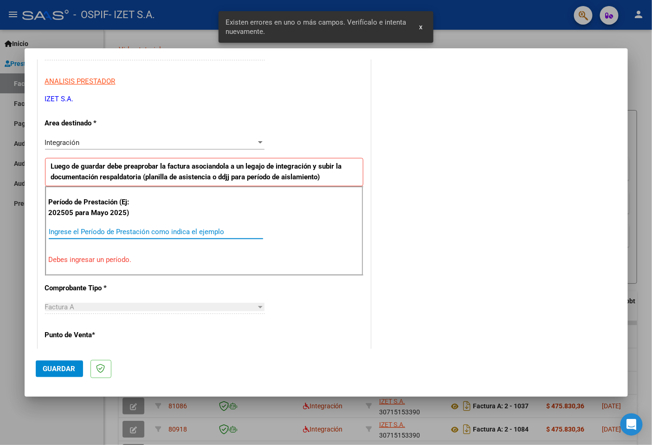
click at [109, 229] on input "Ingrese el Período de Prestación como indica el ejemplo" at bounding box center [156, 232] width 215 height 8
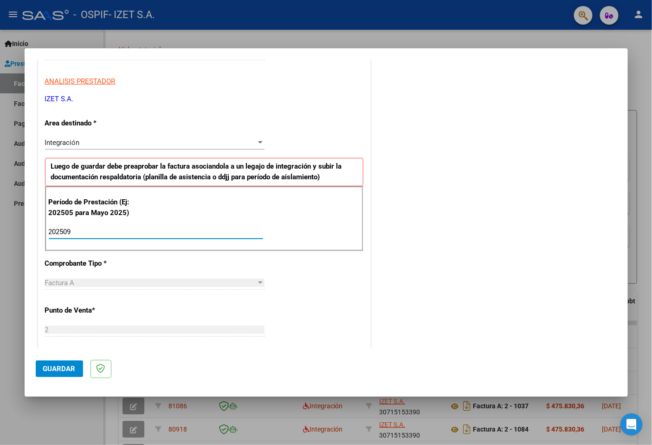
type input "202509"
click at [33, 370] on mat-dialog-container "COMPROBANTE VER COMPROBANTE El comprobante fue leído exitosamente. DATOS DEL CO…" at bounding box center [327, 222] width 604 height 348
click at [49, 370] on span "Guardar" at bounding box center [59, 369] width 33 height 8
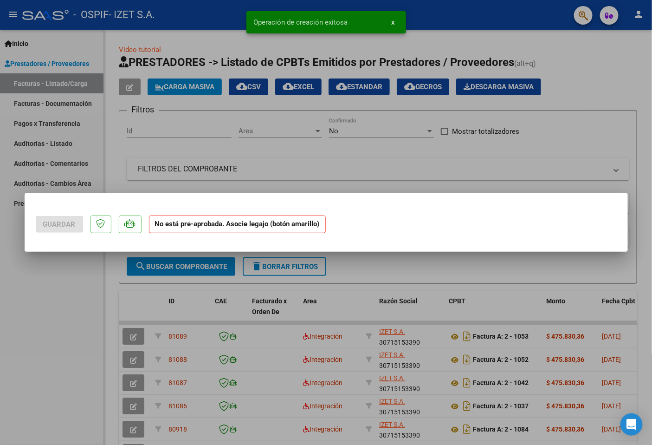
scroll to position [0, 0]
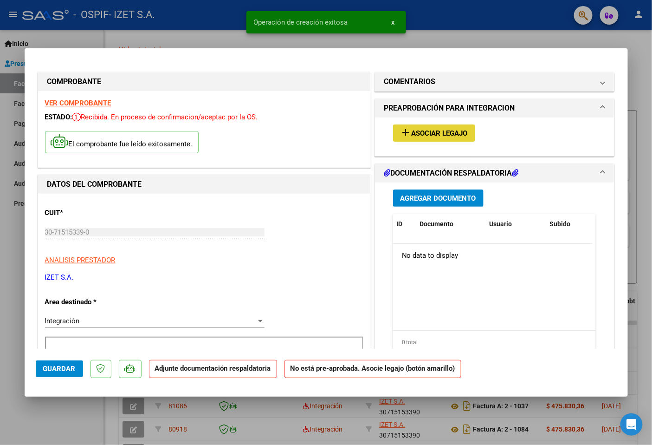
click at [412, 131] on span "Asociar Legajo" at bounding box center [440, 133] width 56 height 8
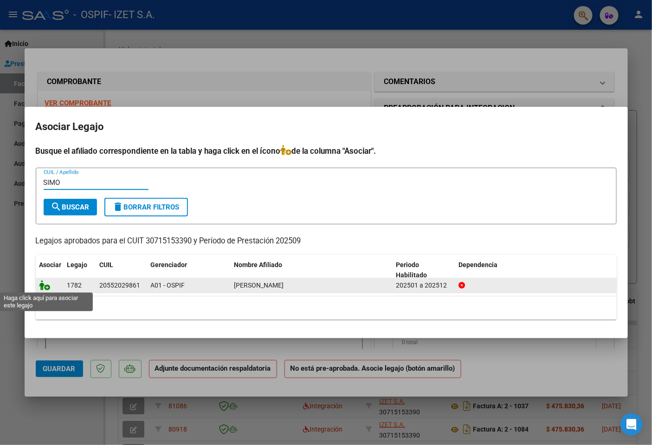
type input "SIMO"
click at [46, 288] on icon at bounding box center [44, 285] width 11 height 10
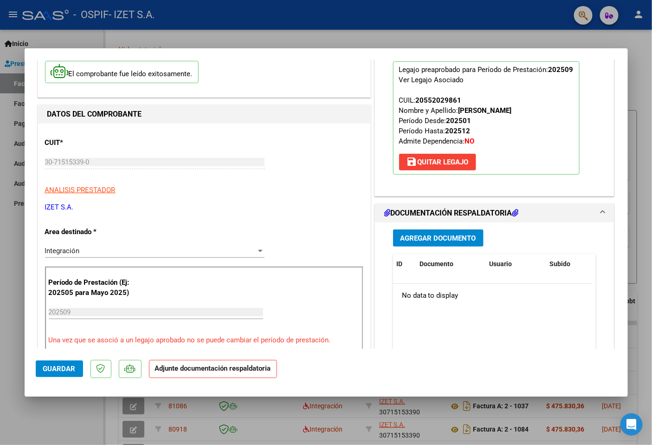
scroll to position [103, 0]
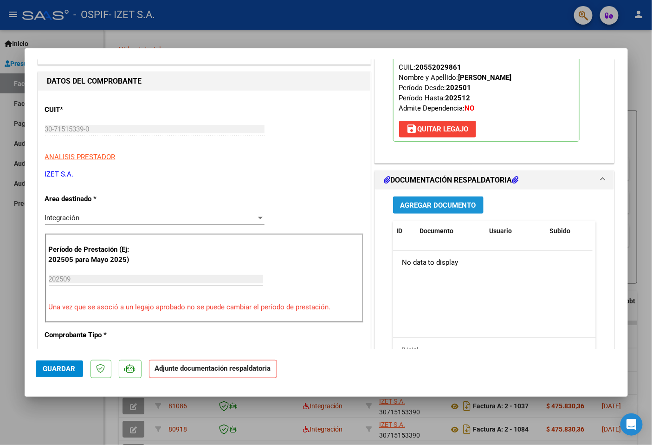
click at [441, 205] on span "Agregar Documento" at bounding box center [439, 205] width 76 height 8
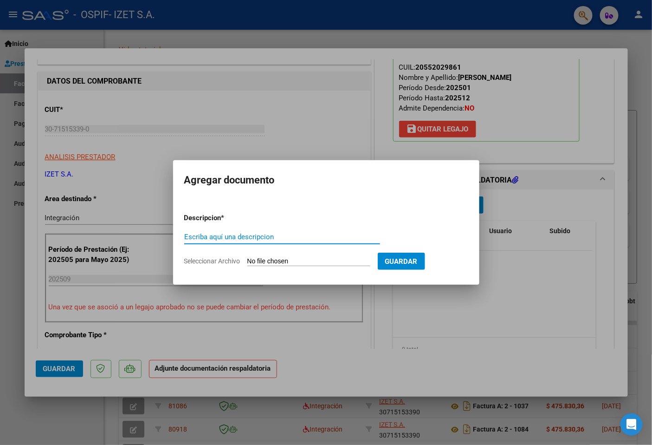
click at [258, 238] on input "Escriba aquí una descripcion" at bounding box center [282, 237] width 196 height 8
type input "PLANILLA DE ASISTENCIA"
click at [303, 267] on form "Descripcion * PLANILLA DE ASISTENCIA Escriba aquí una descripcion Seleccionar A…" at bounding box center [326, 240] width 284 height 68
click at [300, 263] on input "Seleccionar Archivo" at bounding box center [309, 261] width 123 height 9
type input "C:\fakepath\PLANILLA_55202986_SIMONETTI_202510060818220.pdf"
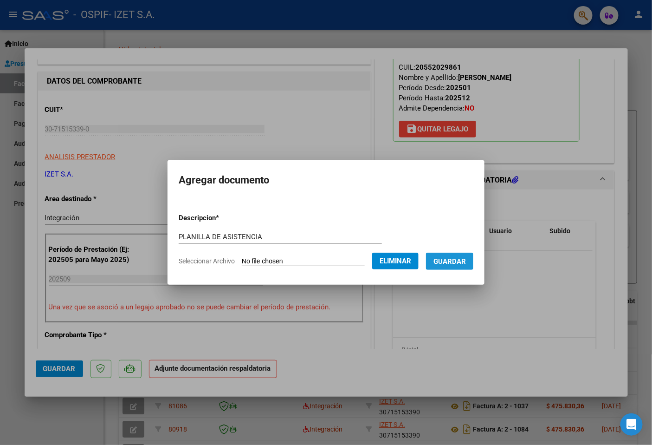
click at [462, 261] on span "Guardar" at bounding box center [450, 261] width 33 height 8
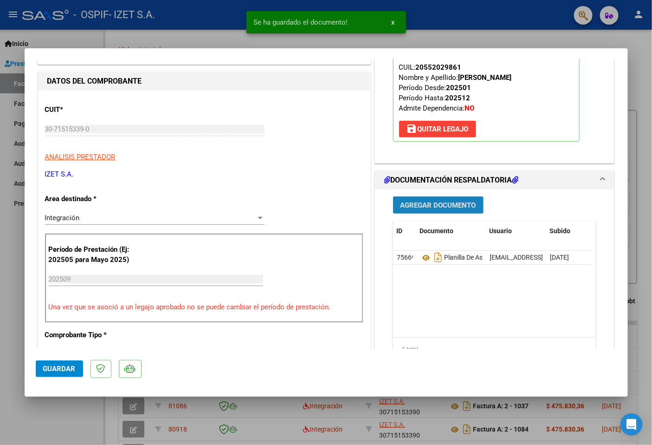
click at [421, 207] on span "Agregar Documento" at bounding box center [439, 205] width 76 height 8
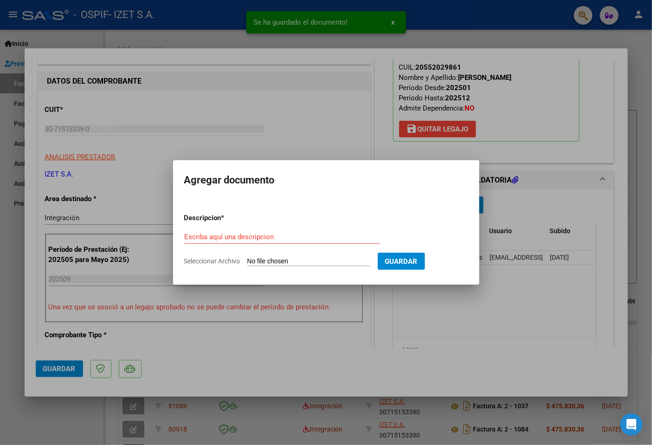
click at [203, 231] on div "Escriba aquí una descripcion" at bounding box center [282, 237] width 196 height 14
paste input "AUTORIZACIÓN"
type input "AUTORIZACIÓN"
click at [287, 259] on input "Seleccionar Archivo" at bounding box center [309, 261] width 123 height 9
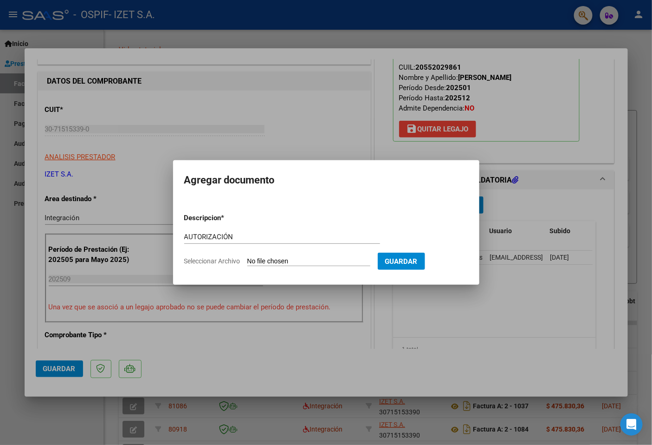
type input "C:\fakepath\55202986_SIMONETTI_5_202504221314230.pdf"
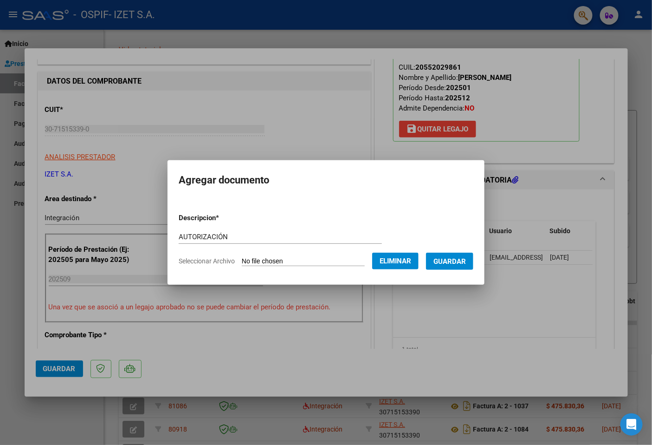
click at [465, 260] on span "Guardar" at bounding box center [450, 261] width 33 height 8
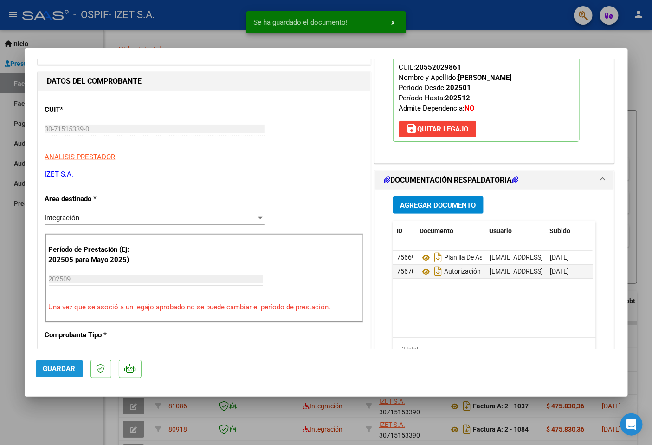
click at [58, 372] on span "Guardar" at bounding box center [59, 369] width 33 height 8
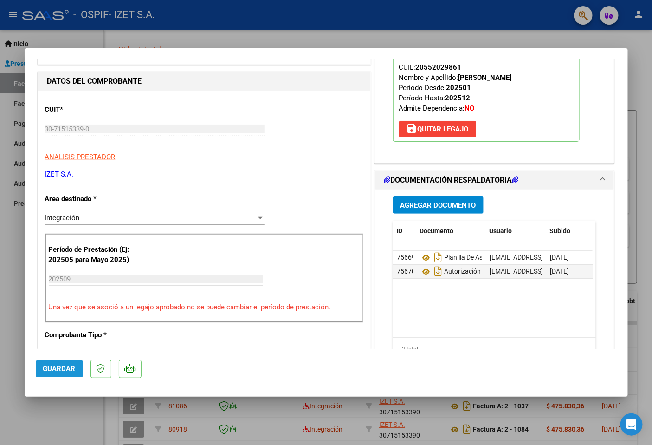
click at [66, 364] on button "Guardar" at bounding box center [59, 368] width 47 height 17
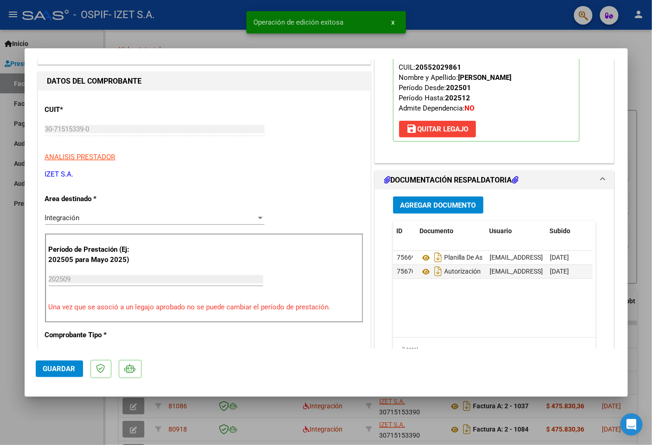
click at [85, 393] on mat-dialog-container "COMPROBANTE VER COMPROBANTE ESTADO: Recibida. En proceso de confirmacion/acepta…" at bounding box center [327, 222] width 604 height 348
click at [100, 413] on div at bounding box center [326, 222] width 652 height 445
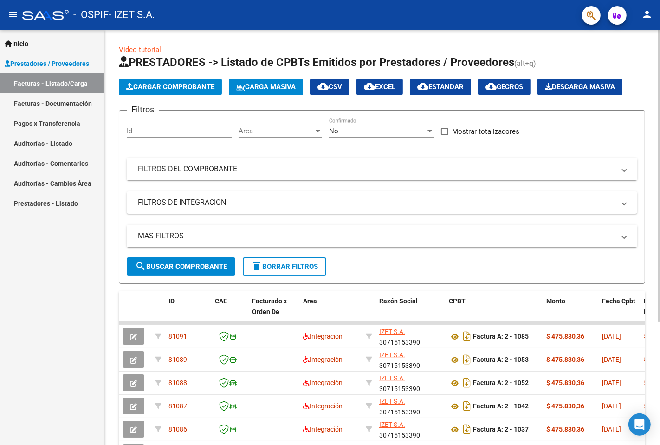
click at [172, 93] on button "Cargar Comprobante" at bounding box center [170, 86] width 103 height 17
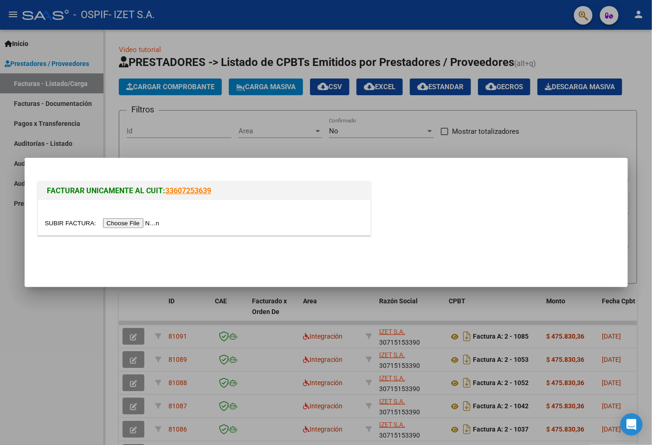
click at [135, 227] on input "file" at bounding box center [103, 223] width 117 height 10
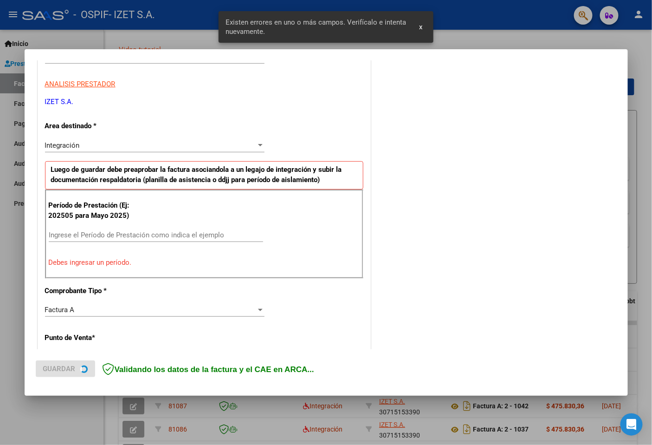
scroll to position [161, 0]
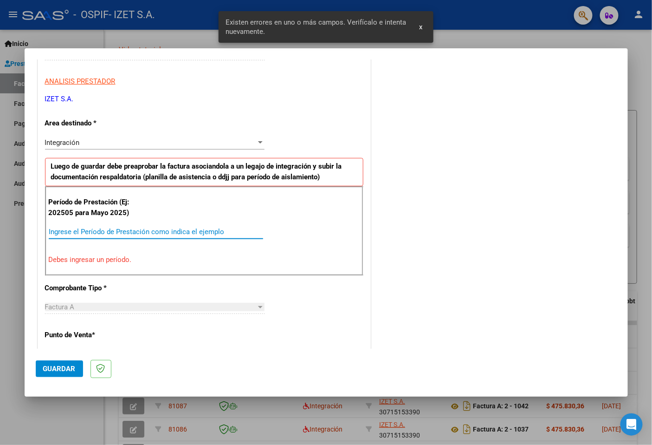
click at [141, 234] on input "Ingrese el Período de Prestación como indica el ejemplo" at bounding box center [156, 232] width 215 height 8
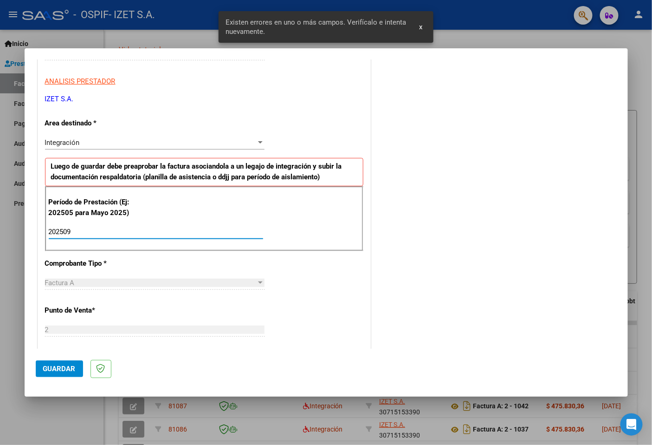
type input "202509"
click at [65, 370] on span "Guardar" at bounding box center [59, 369] width 33 height 8
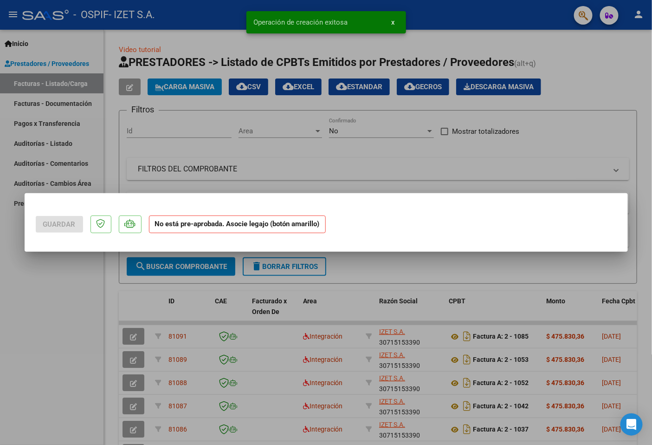
scroll to position [0, 0]
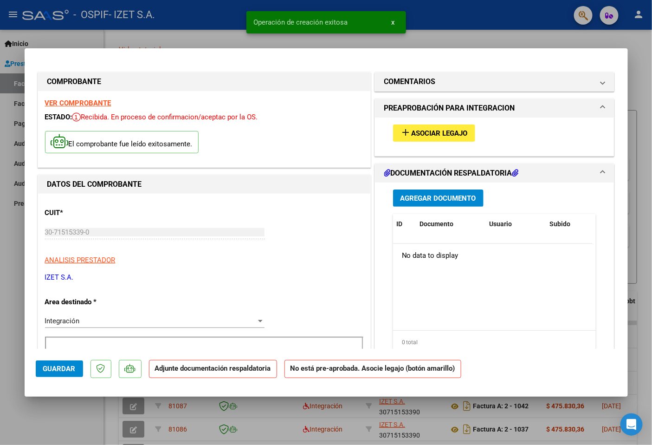
click at [405, 133] on mat-icon "add" at bounding box center [406, 132] width 11 height 11
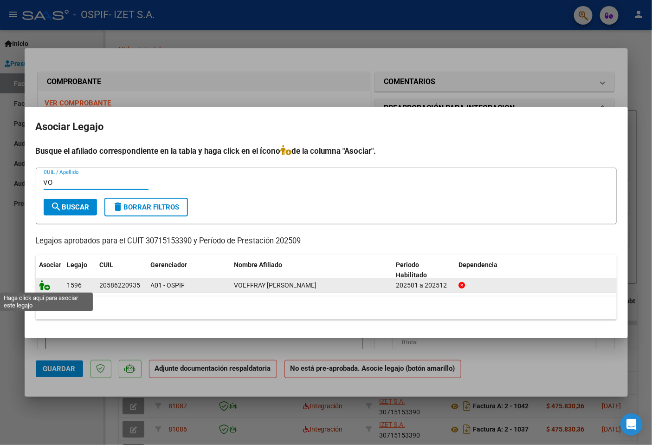
type input "VO"
click at [46, 284] on icon at bounding box center [44, 285] width 11 height 10
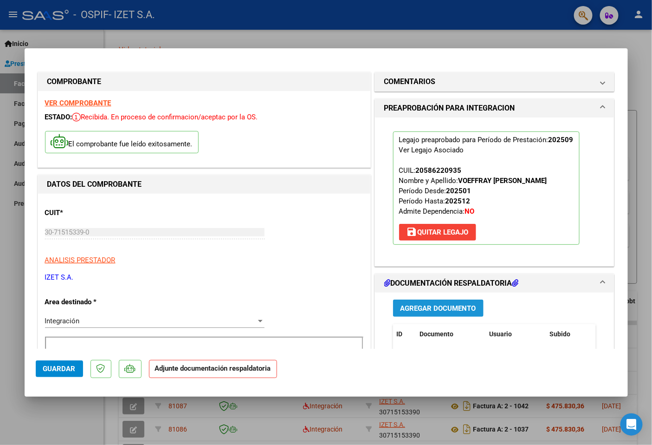
click at [436, 302] on button "Agregar Documento" at bounding box center [438, 308] width 91 height 17
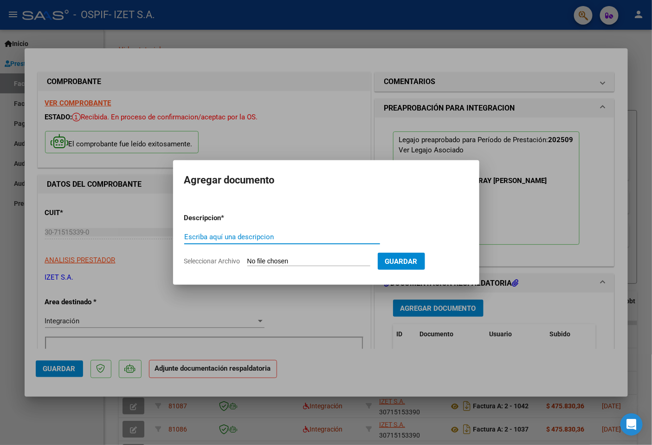
click at [274, 239] on input "Escriba aquí una descripcion" at bounding box center [282, 237] width 196 height 8
type input "PLANILLA DE ASISTENCIA"
click at [281, 254] on form "Descripcion * PLANILLA DE ASISTENCIA Escriba aquí una descripcion Seleccionar A…" at bounding box center [326, 240] width 284 height 68
click at [280, 260] on input "Seleccionar Archivo" at bounding box center [309, 261] width 123 height 9
type input "C:\fakepath\PLANILLA_58622093_VOEFFRAY_202510051124060.pdf"
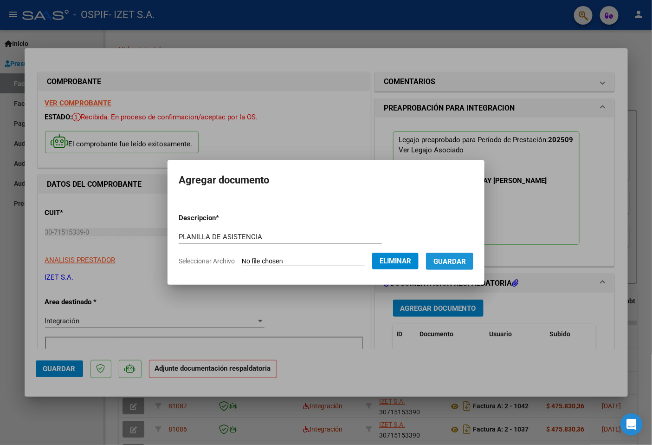
click at [451, 259] on span "Guardar" at bounding box center [450, 261] width 33 height 8
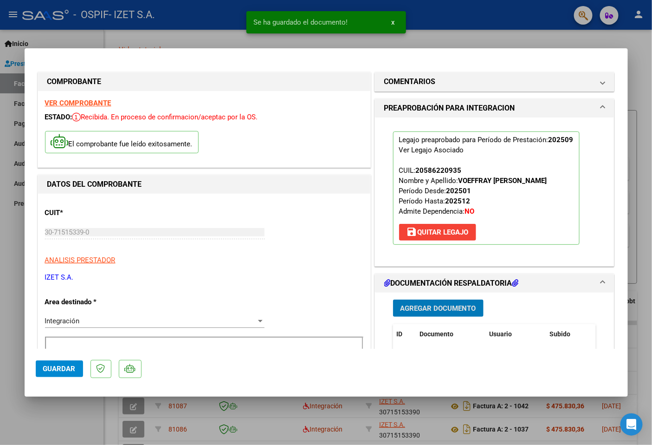
click at [431, 315] on button "Agregar Documento" at bounding box center [438, 308] width 91 height 17
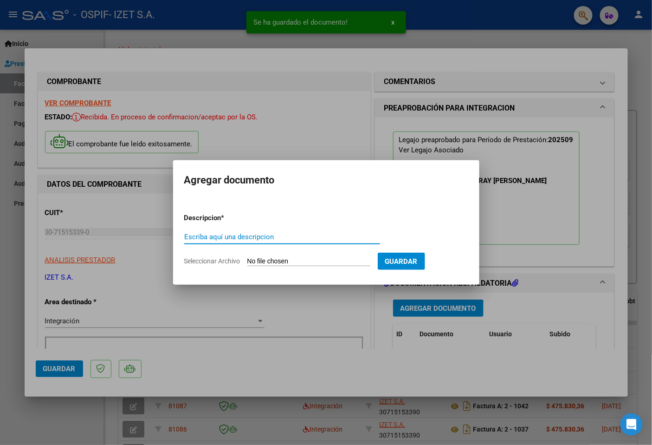
paste input "AUTORIZACIÓN"
type input "AUTORIZACIÓN"
click at [272, 259] on input "Seleccionar Archivo" at bounding box center [309, 261] width 123 height 9
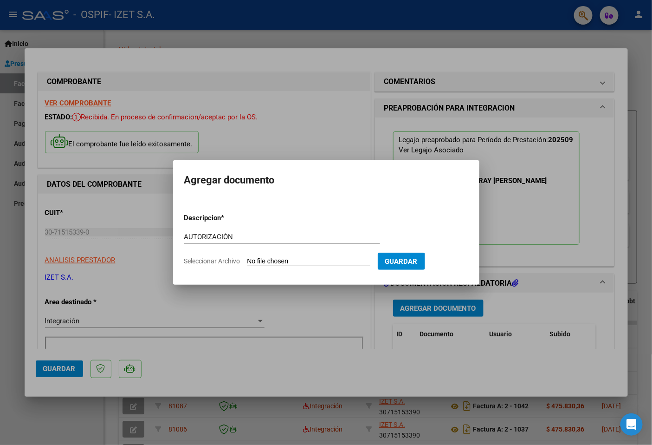
type input "C:\fakepath\58622093_VOEFFRAY_5_202506031315210.pdf"
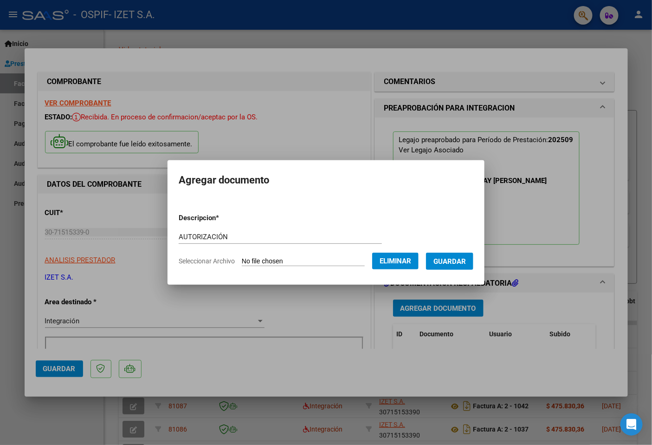
click at [457, 263] on span "Guardar" at bounding box center [450, 261] width 33 height 8
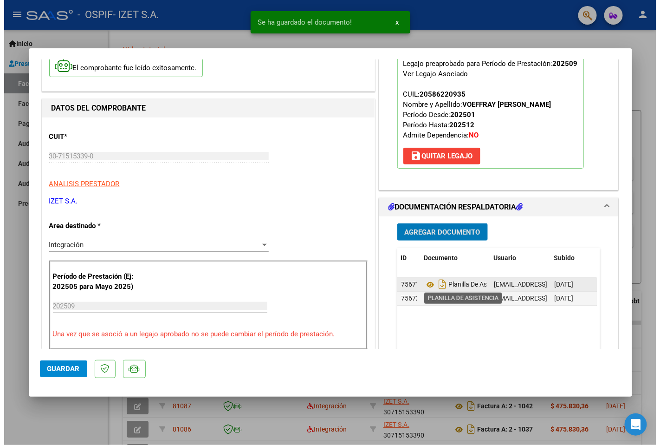
scroll to position [155, 0]
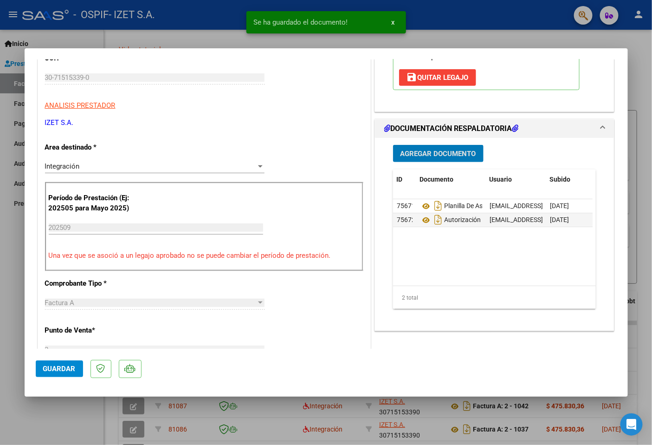
click at [69, 373] on button "Guardar" at bounding box center [59, 368] width 47 height 17
click at [145, 411] on div at bounding box center [326, 222] width 652 height 445
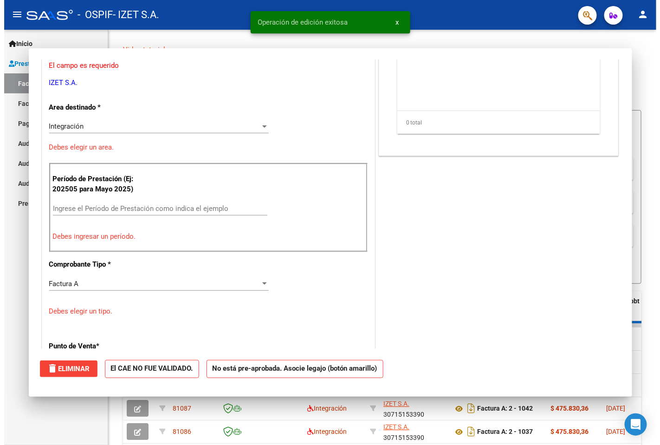
scroll to position [0, 0]
